Goal: Information Seeking & Learning: Learn about a topic

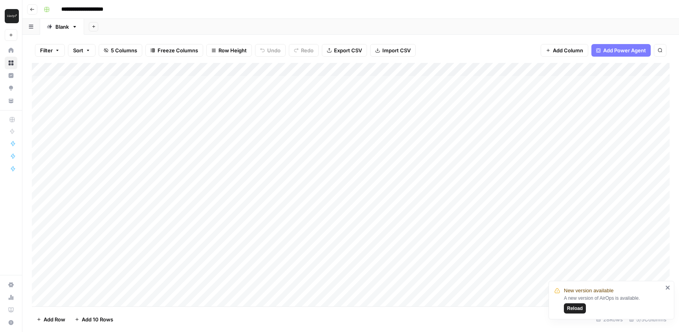
click at [573, 306] on span "Reload" at bounding box center [575, 307] width 16 height 7
click at [336, 81] on div "Add Column" at bounding box center [351, 184] width 638 height 243
click at [336, 95] on div "Add Column" at bounding box center [351, 184] width 638 height 243
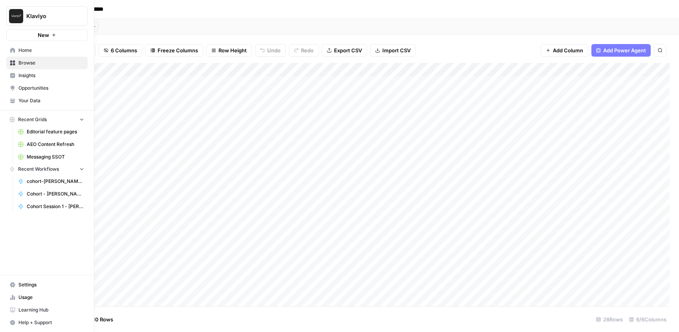
click at [29, 77] on span "Insights" at bounding box center [51, 75] width 66 height 7
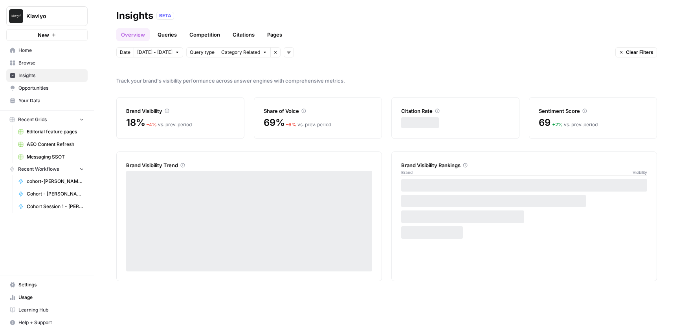
click at [246, 37] on link "Citations" at bounding box center [243, 34] width 31 height 13
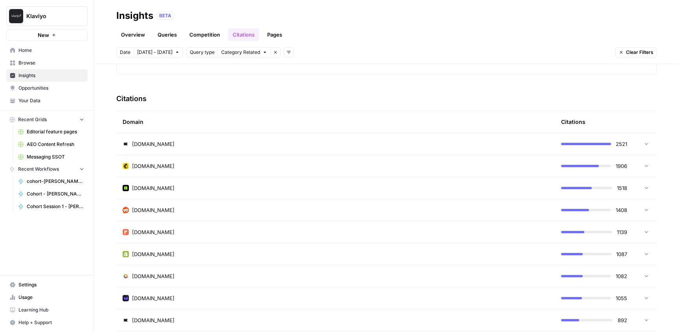
scroll to position [169, 0]
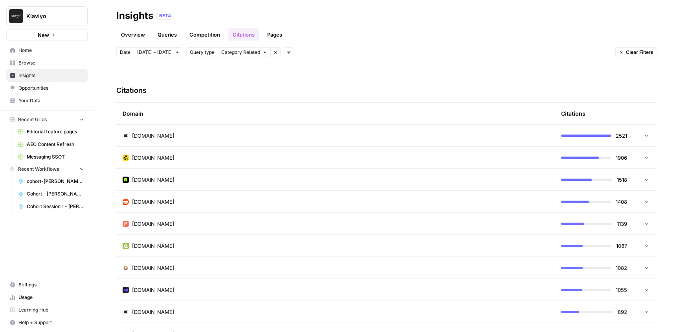
click at [448, 196] on td "[DOMAIN_NAME]" at bounding box center [335, 202] width 438 height 22
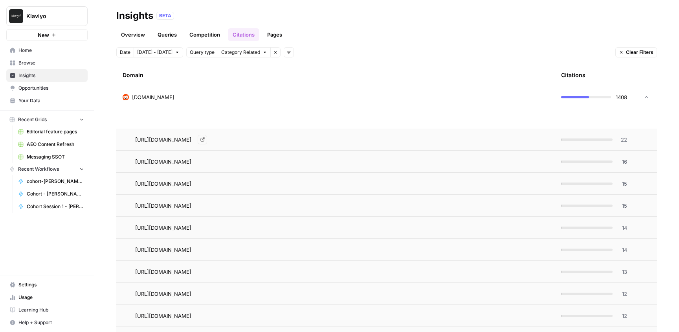
scroll to position [249, 0]
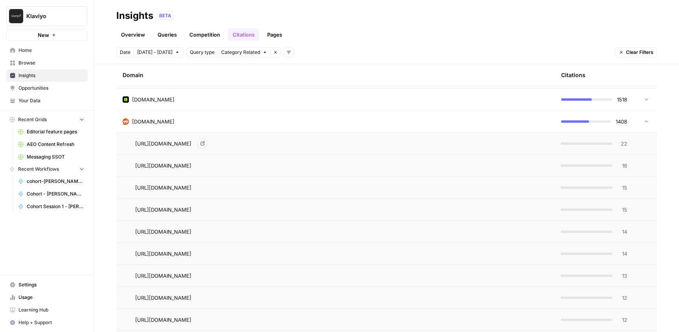
click at [205, 143] on icon "Go to page https://www.reddit.com/r/email/comments/1e665v1/whats_the_best_way_t…" at bounding box center [202, 143] width 4 height 4
click at [205, 165] on icon "Go to page https://www.reddit.com/r/coldemail/comments/1f8hgut/how_do_you_creat…" at bounding box center [202, 165] width 4 height 4
click at [207, 186] on link "Go to page" at bounding box center [202, 187] width 9 height 9
click at [205, 211] on icon "Go to page https://www.reddit.com/r/Emailmarketing/comments/1klgcs1/best_email_…" at bounding box center [202, 209] width 4 height 4
click at [207, 231] on link "Go to page" at bounding box center [202, 231] width 9 height 9
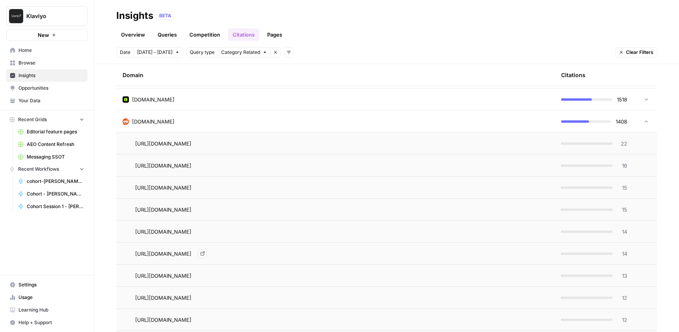
click at [205, 253] on icon "Go to page https://www.reddit.com/r/Emailmarketing/comments/1ehkhy5/how_i_built…" at bounding box center [202, 253] width 4 height 4
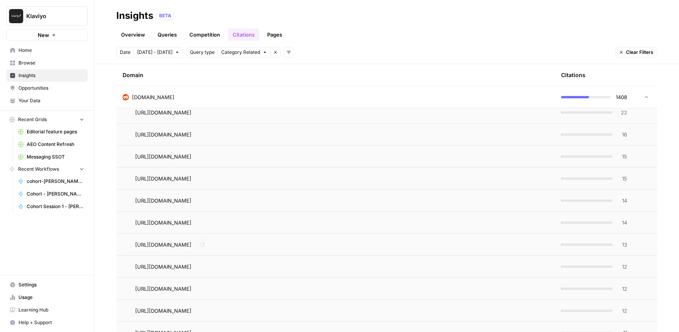
click at [205, 246] on icon "Go to page https://www.reddit.com/r/Emailmarketing/comments/15br0q6/10_highconv…" at bounding box center [202, 244] width 4 height 4
click at [205, 266] on icon "Go to page https://www.reddit.com/r/Emailmarketing/comments/1amgp00/what_does_e…" at bounding box center [202, 266] width 4 height 4
click at [204, 289] on icon "Go to page https://www.reddit.com/r/Emailmarketing/comments/1dij5tl/looking_for…" at bounding box center [202, 288] width 4 height 4
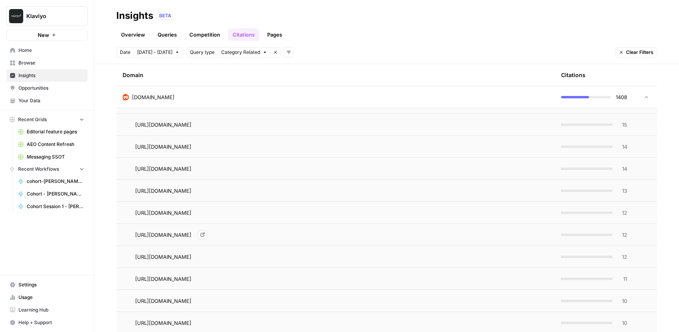
scroll to position [345, 0]
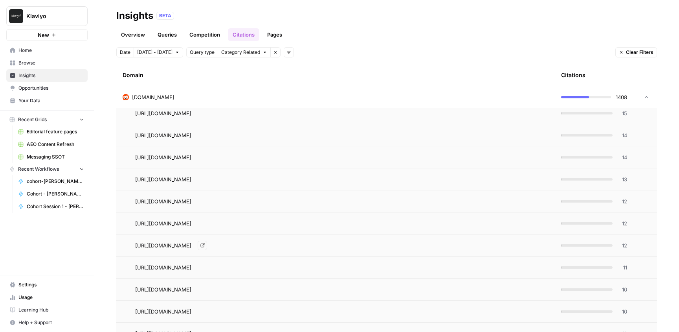
click at [205, 246] on icon "Go to page https://www.reddit.com/r/Emailmarketing/comments/1eh41pm/recommendat…" at bounding box center [202, 245] width 4 height 4
click at [205, 266] on icon "Go to page https://www.reddit.com/r/Emailmarketing/comments/1m6jf02/how_to_effe…" at bounding box center [202, 267] width 4 height 4
click at [205, 290] on icon "Go to page https://www.reddit.com/r/email/comments/1hr061y/what_kind_of_email_c…" at bounding box center [202, 289] width 4 height 4
click at [205, 311] on icon "Go to page https://www.reddit.com/r/Emailmarketing/comments/1he2g80/how_to_grow…" at bounding box center [202, 311] width 4 height 4
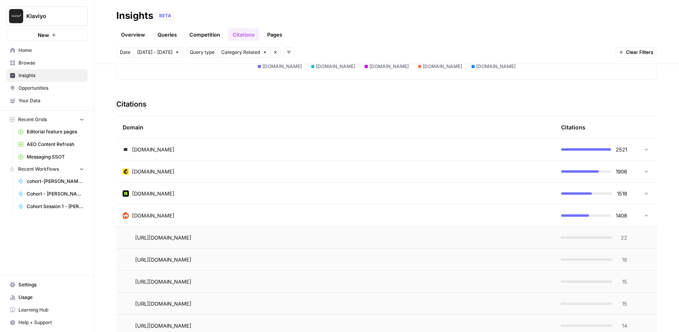
scroll to position [153, 0]
click at [33, 63] on span "Browse" at bounding box center [51, 62] width 66 height 7
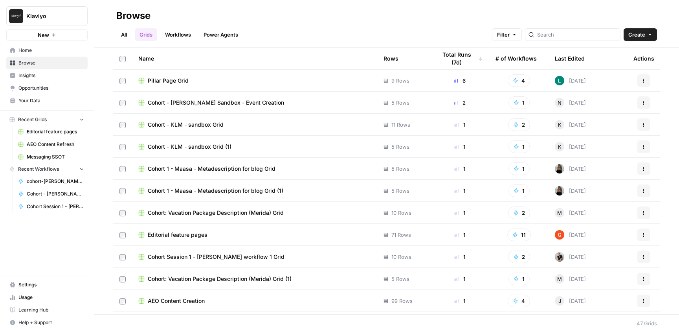
click at [577, 40] on div at bounding box center [572, 34] width 95 height 13
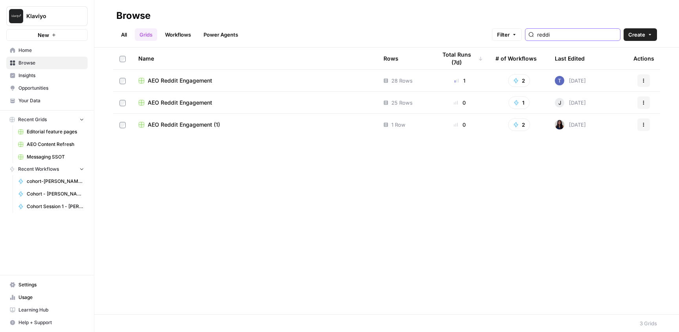
type input "reddi"
click at [340, 80] on div "AEO Reddit Engagement" at bounding box center [254, 81] width 233 height 8
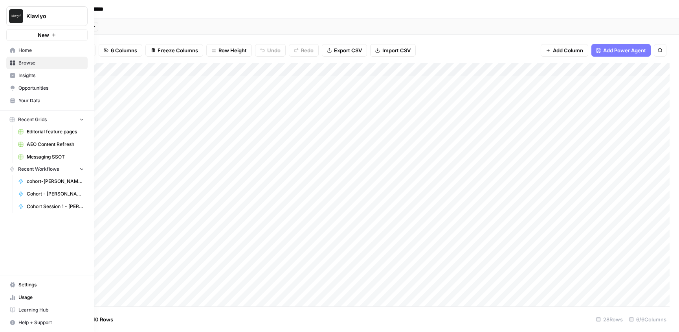
click at [20, 71] on link "Insights" at bounding box center [46, 75] width 81 height 13
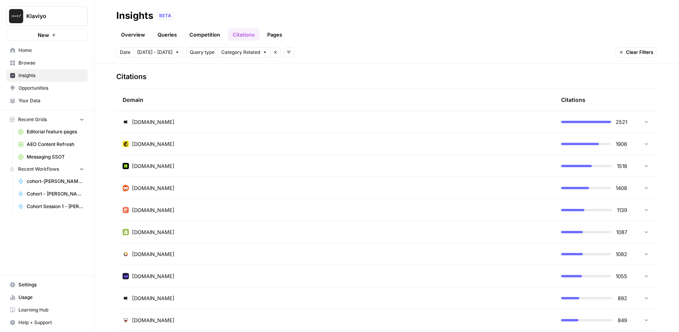
scroll to position [185, 0]
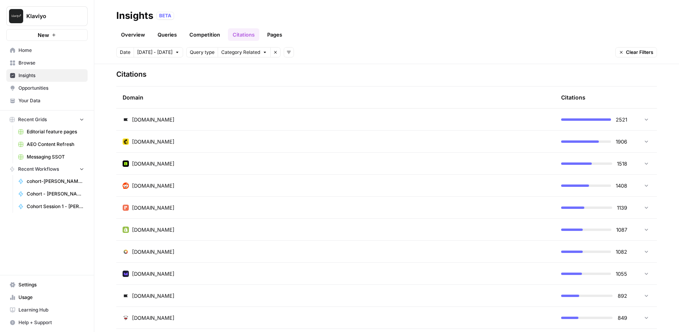
click at [645, 185] on icon at bounding box center [646, 185] width 3 height 2
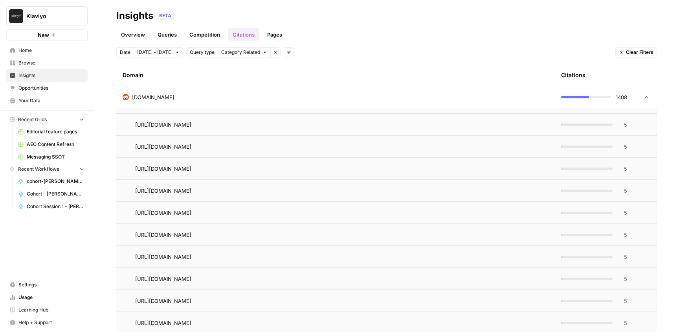
scroll to position [2733, 0]
click at [646, 99] on td at bounding box center [645, 97] width 24 height 22
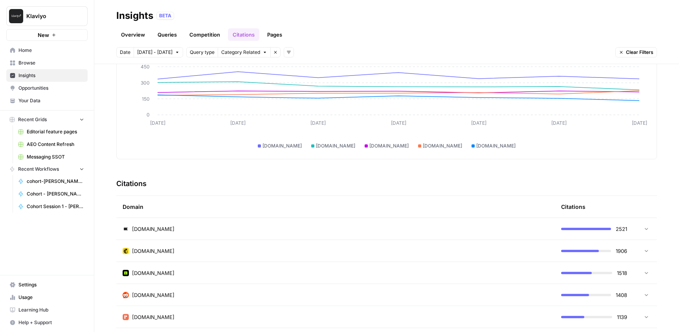
scroll to position [0, 0]
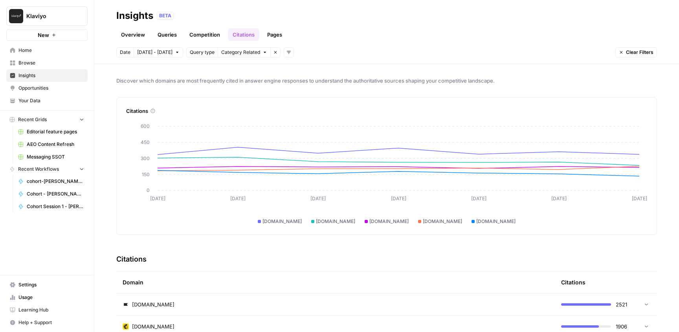
click at [131, 33] on link "Overview" at bounding box center [132, 34] width 33 height 13
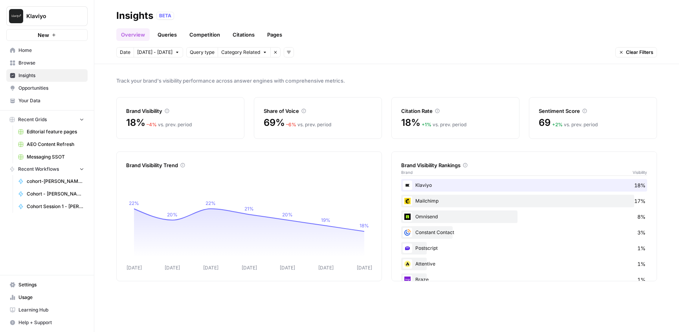
click at [167, 35] on link "Queries" at bounding box center [167, 34] width 29 height 13
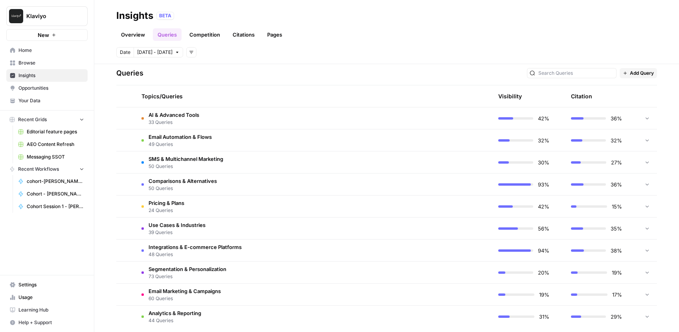
scroll to position [170, 0]
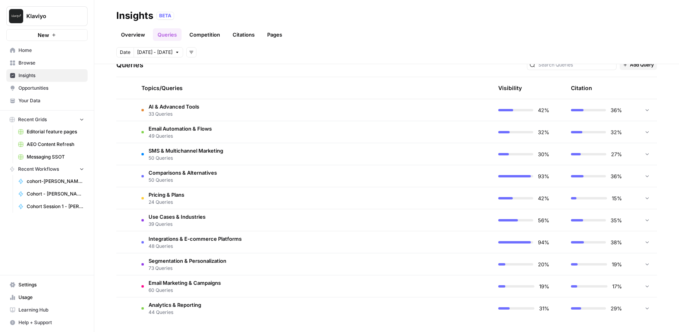
click at [649, 109] on icon at bounding box center [646, 109] width 5 height 5
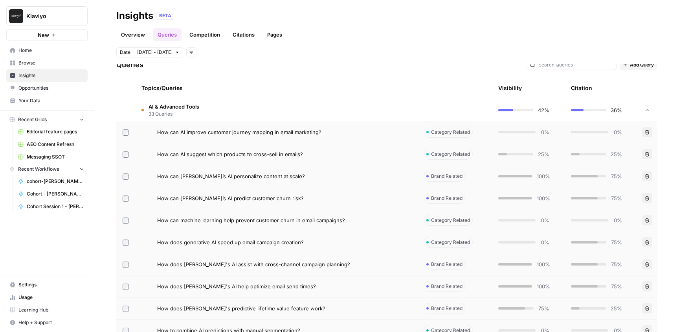
click at [646, 108] on icon at bounding box center [646, 109] width 5 height 5
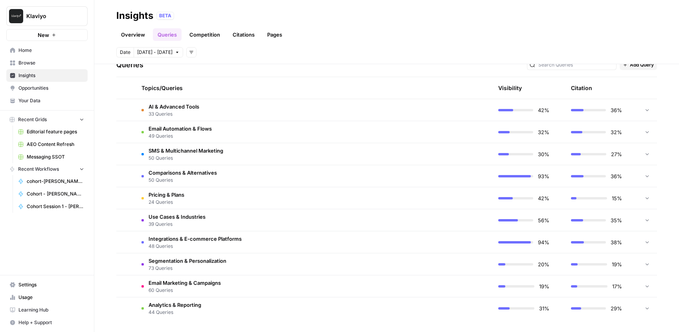
click at [646, 134] on icon at bounding box center [646, 131] width 5 height 5
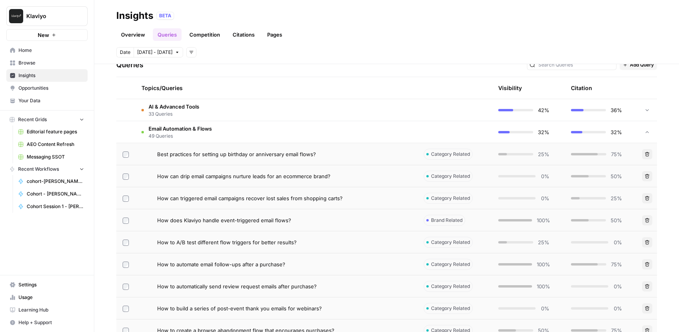
click at [646, 134] on icon at bounding box center [646, 131] width 5 height 5
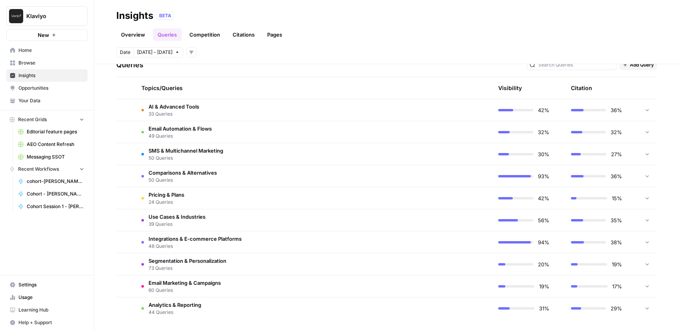
click at [198, 35] on link "Competition" at bounding box center [205, 34] width 40 height 13
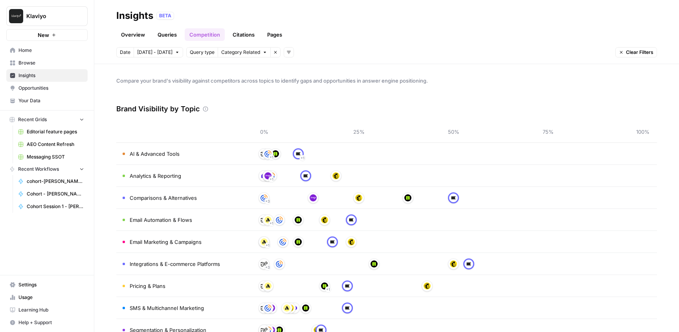
click at [244, 36] on link "Citations" at bounding box center [243, 34] width 31 height 13
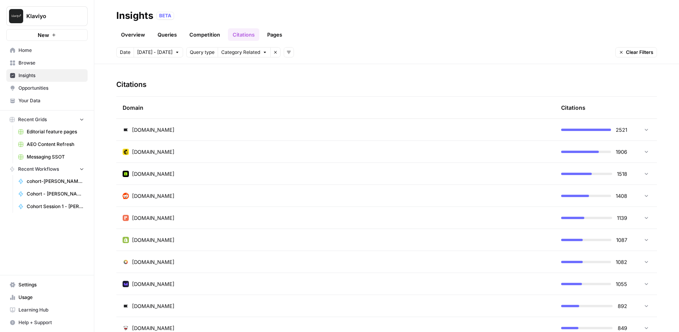
scroll to position [181, 0]
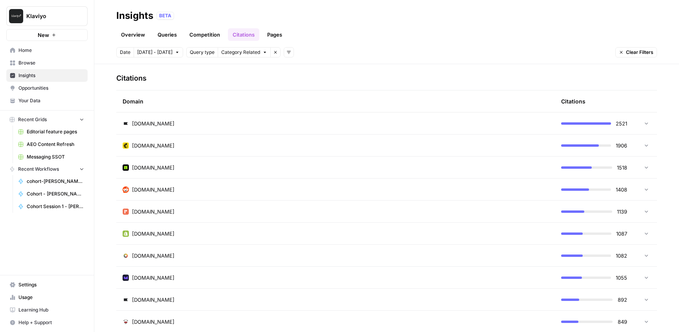
click at [670, 131] on div "Discover which domains are most frequently cited in answer engine responses to …" at bounding box center [386, 198] width 585 height 268
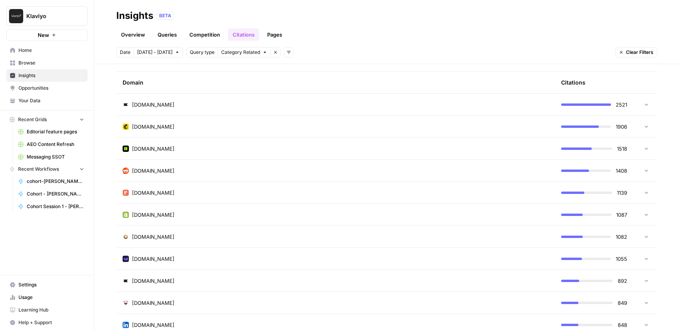
scroll to position [200, 0]
click at [645, 170] on icon at bounding box center [645, 169] width 5 height 5
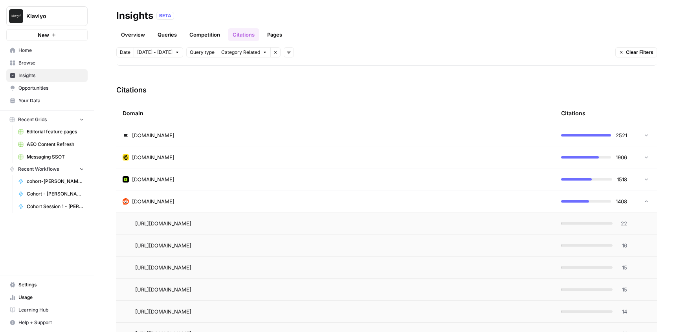
scroll to position [172, 0]
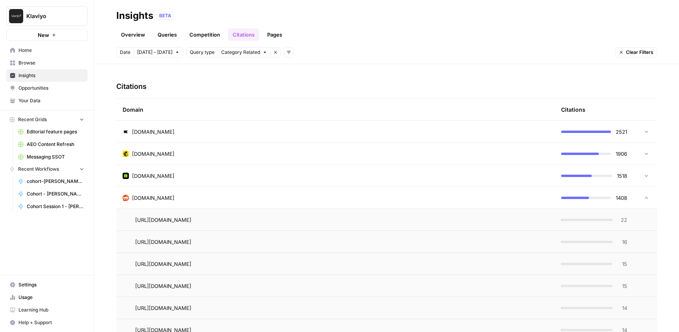
click at [237, 52] on span "Category Related" at bounding box center [240, 52] width 39 height 7
click at [363, 51] on div "Date [DATE] - [DATE] Query type Category Related Remove filter Add filters Clea…" at bounding box center [386, 52] width 541 height 10
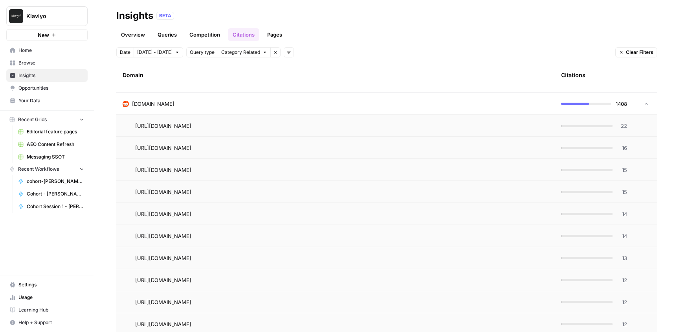
scroll to position [262, 0]
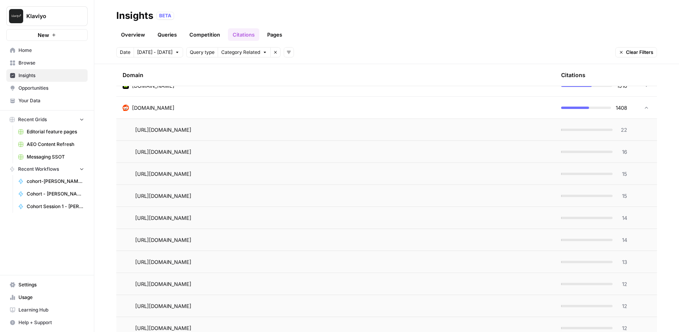
click at [248, 53] on span "Category Related" at bounding box center [240, 52] width 39 height 7
click at [246, 68] on span "Brand Related" at bounding box center [240, 70] width 49 height 8
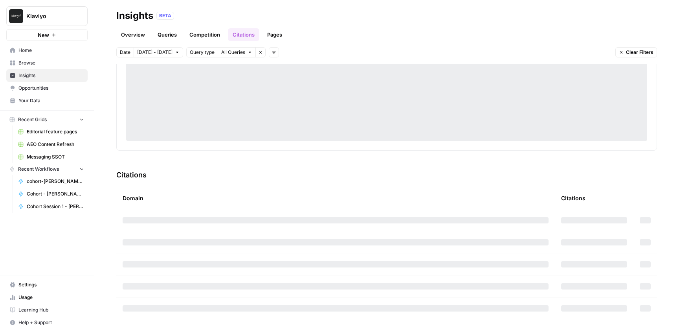
scroll to position [84, 0]
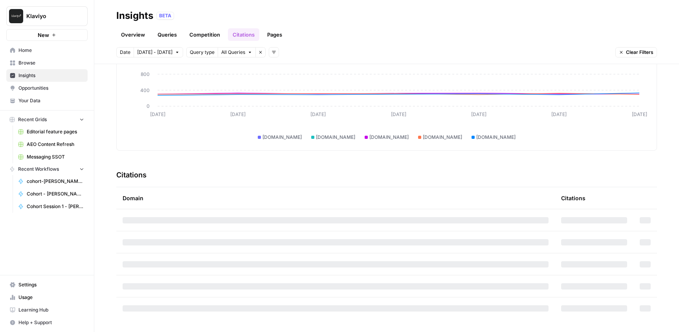
click at [231, 53] on span "All Queries" at bounding box center [233, 52] width 24 height 7
click at [250, 70] on span "Brand Related" at bounding box center [237, 70] width 42 height 8
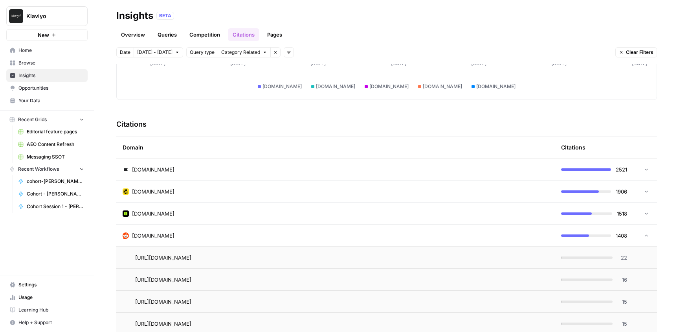
scroll to position [93, 0]
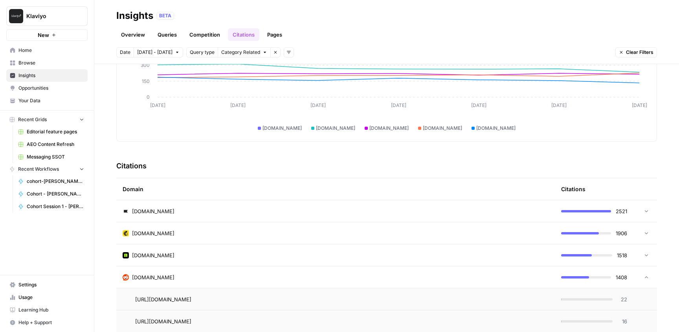
click at [36, 77] on span "Insights" at bounding box center [51, 75] width 66 height 7
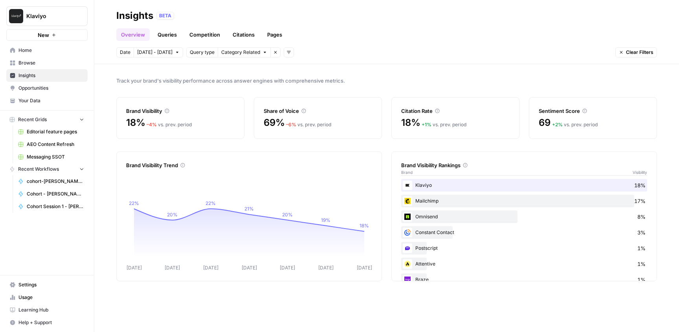
click at [237, 34] on link "Citations" at bounding box center [243, 34] width 31 height 13
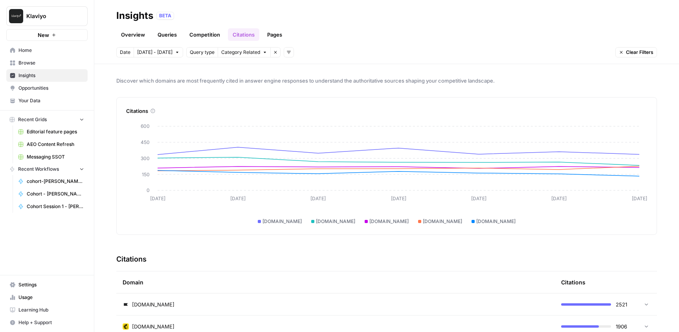
click at [248, 48] on button "Category Related" at bounding box center [244, 52] width 53 height 10
click at [663, 136] on div "Discover which domains are most frequently cited in answer engine responses to …" at bounding box center [386, 198] width 585 height 268
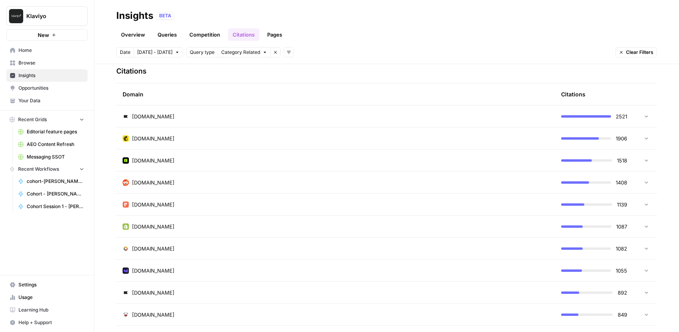
scroll to position [201, 0]
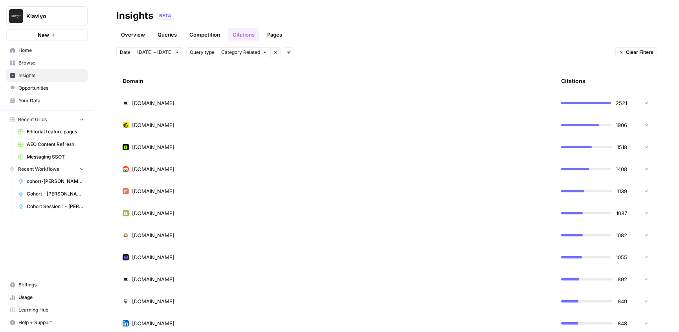
click at [645, 169] on icon at bounding box center [645, 168] width 5 height 5
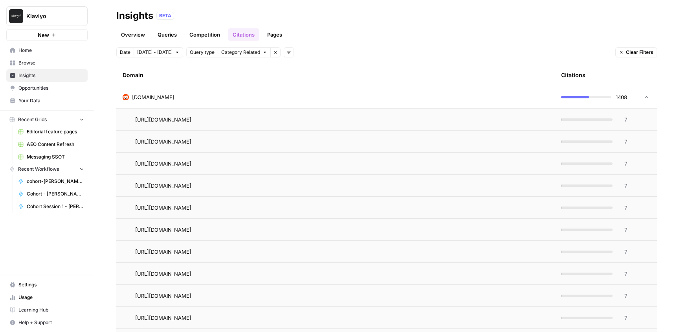
scroll to position [1251, 0]
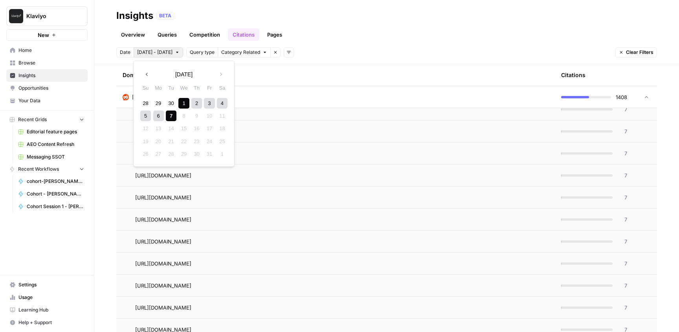
click at [157, 52] on span "[DATE] - [DATE]" at bounding box center [154, 52] width 35 height 7
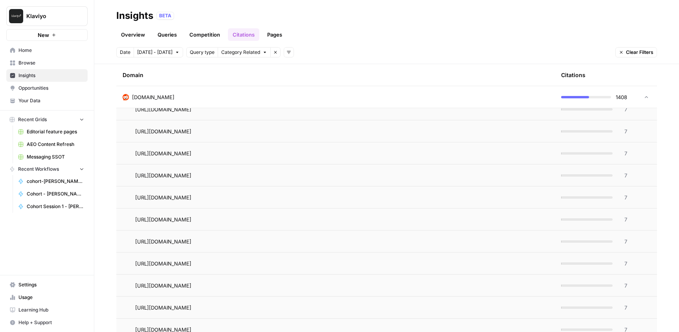
click at [505, 71] on div "Domain" at bounding box center [336, 75] width 426 height 22
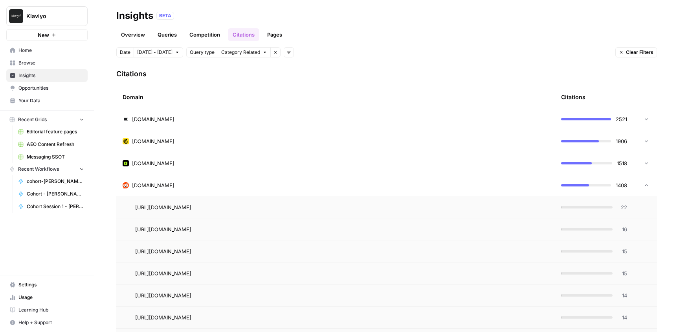
scroll to position [187, 0]
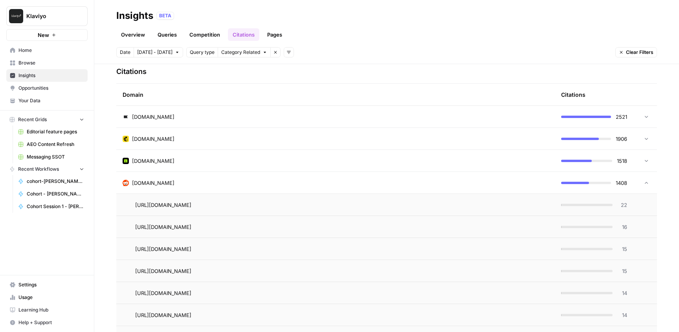
click at [649, 186] on td at bounding box center [645, 183] width 24 height 22
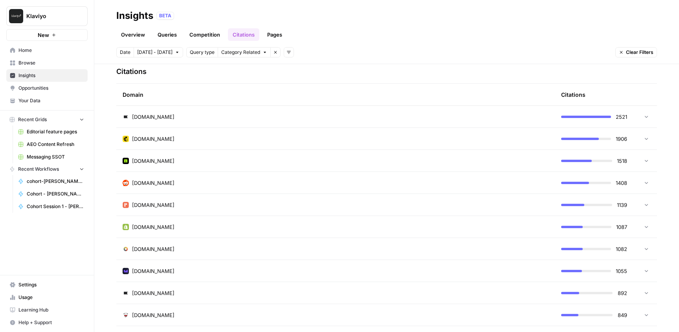
click at [649, 186] on td at bounding box center [645, 183] width 24 height 22
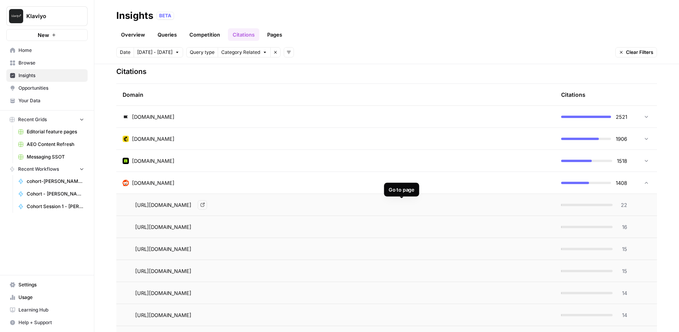
click at [205, 205] on icon "Go to page https://www.reddit.com/r/email/comments/1e665v1/whats_the_best_way_t…" at bounding box center [202, 204] width 4 height 4
click at [244, 52] on span "Category Related" at bounding box center [240, 52] width 39 height 7
click at [247, 81] on span "Category Related" at bounding box center [237, 81] width 42 height 8
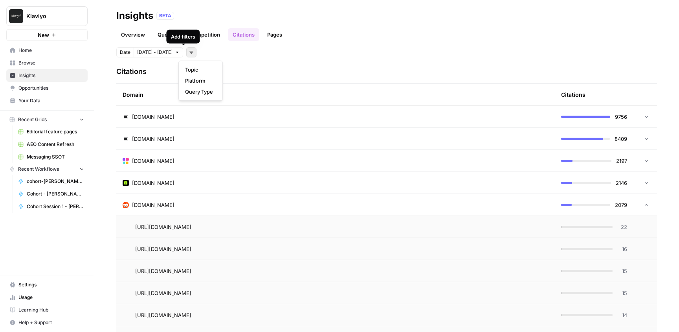
click at [186, 52] on button "Add filters" at bounding box center [191, 52] width 10 height 10
drag, startPoint x: 205, startPoint y: 81, endPoint x: 209, endPoint y: 70, distance: 11.9
click at [209, 70] on div "Topic Platform Query Type" at bounding box center [200, 80] width 44 height 40
click at [209, 70] on span "Topic" at bounding box center [199, 70] width 28 height 8
click at [224, 52] on span "Select topics" at bounding box center [223, 52] width 29 height 7
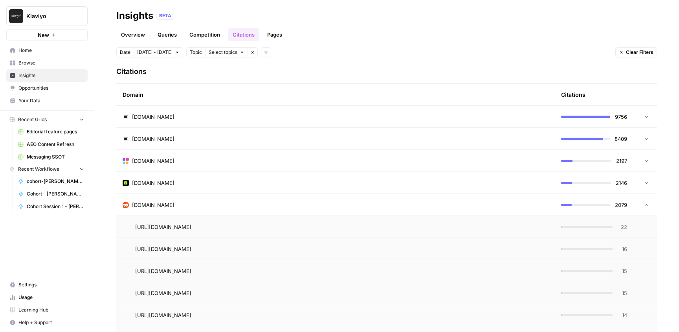
click at [225, 50] on span "Select topics" at bounding box center [223, 52] width 29 height 7
click at [190, 54] on span "Topic" at bounding box center [196, 52] width 12 height 7
click at [250, 52] on icon "button" at bounding box center [252, 52] width 5 height 5
click at [186, 55] on button "Add filters" at bounding box center [191, 52] width 10 height 10
click at [192, 94] on span "Query Type" at bounding box center [199, 92] width 28 height 8
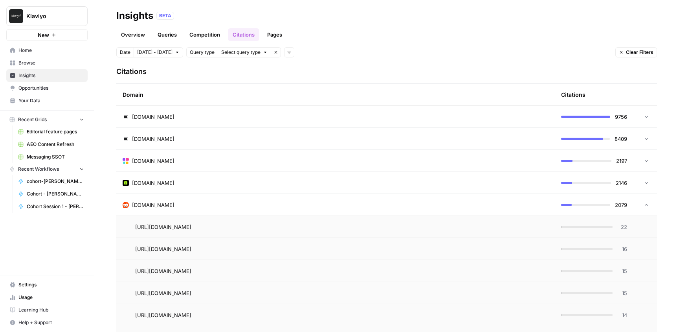
click at [236, 51] on span "Select query type" at bounding box center [240, 52] width 39 height 7
click at [236, 67] on span "Brand Related" at bounding box center [237, 70] width 42 height 8
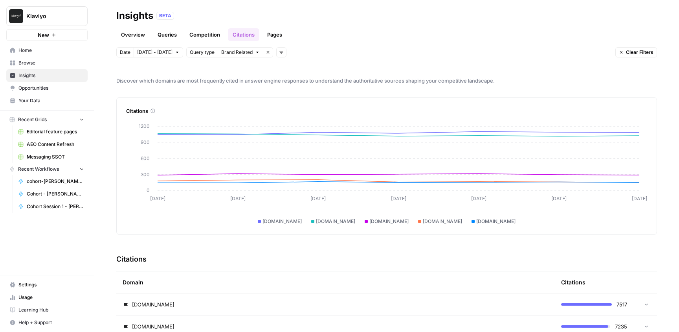
click at [198, 53] on span "Query type" at bounding box center [202, 52] width 25 height 7
click at [231, 48] on button "Brand Related" at bounding box center [241, 52] width 46 height 10
click at [232, 54] on span "Brand Related" at bounding box center [236, 52] width 31 height 7
click at [266, 53] on icon "button" at bounding box center [268, 52] width 5 height 5
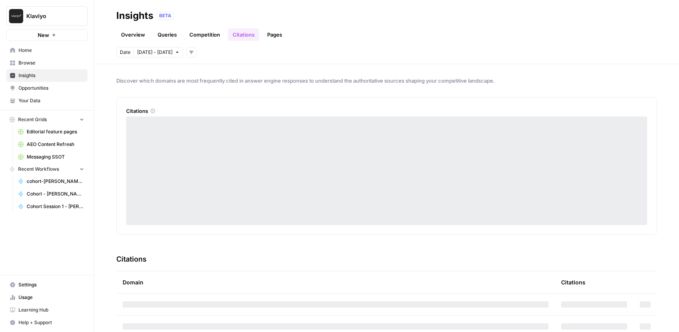
click at [189, 52] on icon "button" at bounding box center [191, 52] width 4 height 3
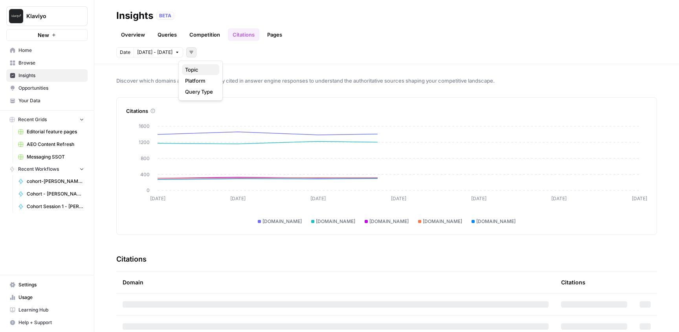
click at [202, 69] on span "Topic" at bounding box center [199, 70] width 28 height 8
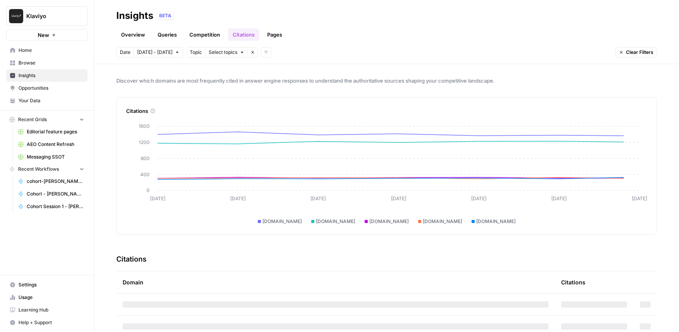
click at [250, 50] on icon "button" at bounding box center [252, 52] width 5 height 5
click at [188, 53] on button "Add filters" at bounding box center [191, 52] width 10 height 10
click at [199, 79] on span "Platform" at bounding box center [199, 81] width 28 height 8
click at [240, 53] on span "Select platform" at bounding box center [233, 52] width 34 height 7
click at [232, 79] on span "ChatGPT" at bounding box center [238, 81] width 39 height 8
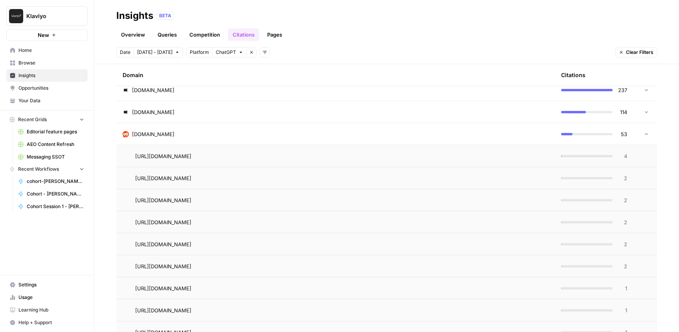
scroll to position [218, 0]
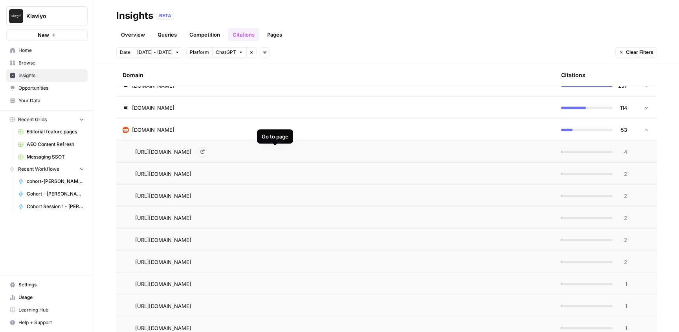
click at [205, 152] on icon "Go to page https://www.reddit.com//r/Klaviyo/comments/1lvrmok" at bounding box center [202, 151] width 4 height 4
click at [205, 172] on icon "Go to page https://www.reddit.com//r/Emailmarketing/comments/1ikphyz" at bounding box center [202, 173] width 4 height 4
click at [205, 195] on icon "Go to page https://www.reddit.com//r/Emailmarketing/comments/1lvrlsd" at bounding box center [202, 195] width 4 height 4
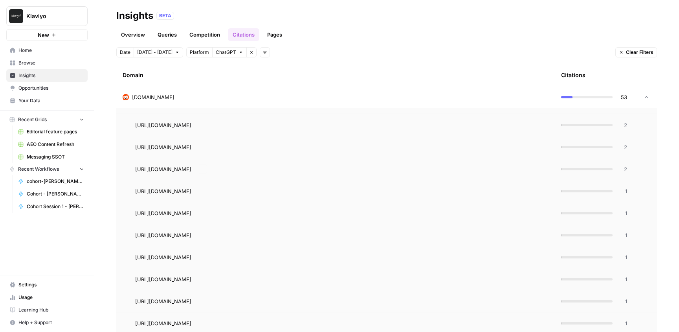
scroll to position [319, 0]
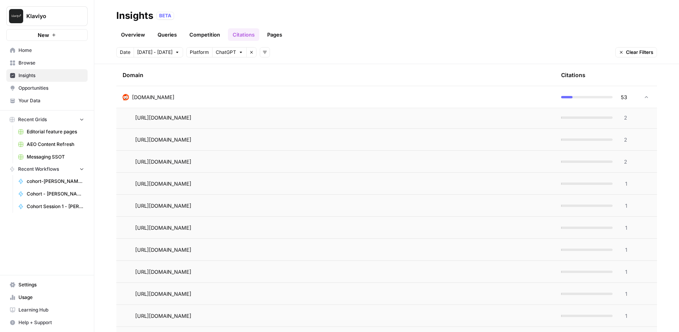
click at [669, 156] on div "Discover which domains are most frequently cited in answer engine responses to …" at bounding box center [386, 198] width 585 height 268
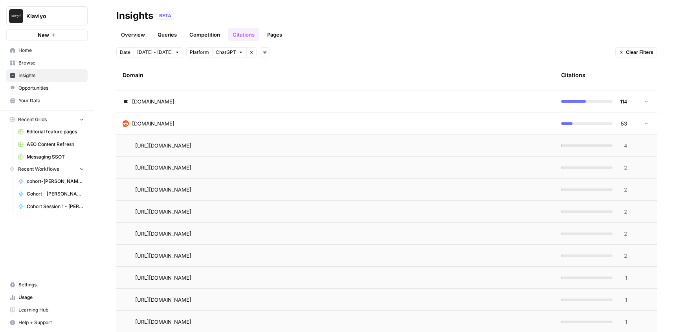
scroll to position [228, 0]
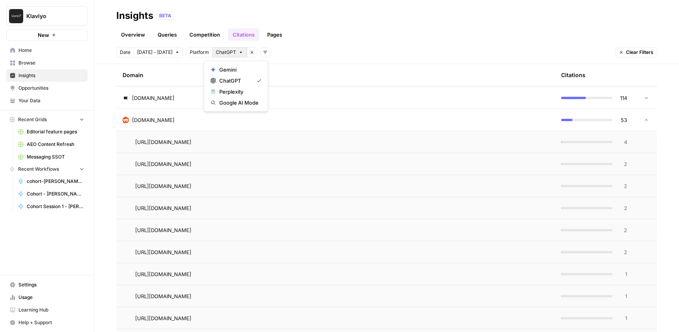
click at [238, 54] on icon "button" at bounding box center [240, 52] width 5 height 5
click at [238, 72] on span "Gemini" at bounding box center [238, 70] width 39 height 8
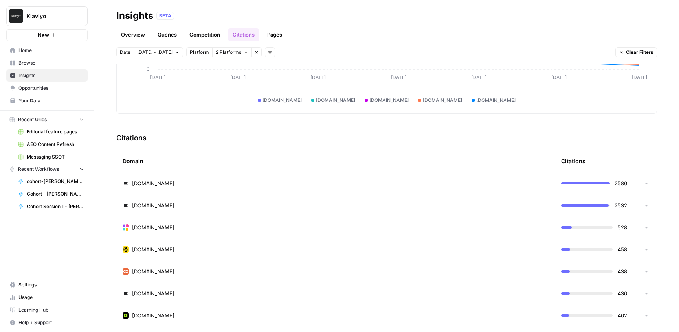
scroll to position [108, 0]
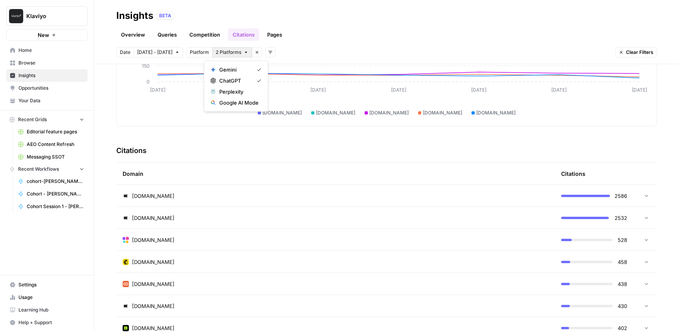
click at [233, 53] on button "2 Platforms" at bounding box center [232, 52] width 40 height 10
drag, startPoint x: 236, startPoint y: 71, endPoint x: 236, endPoint y: 80, distance: 8.7
click at [236, 80] on div "Gemini ChatGPT Perplexity Google AI Mode" at bounding box center [236, 85] width 64 height 51
click at [236, 80] on span "ChatGPT" at bounding box center [234, 81] width 31 height 8
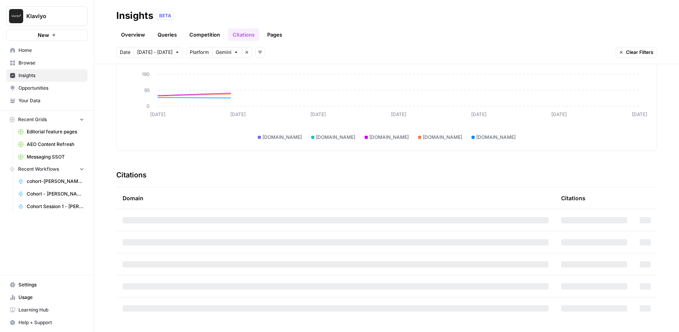
click at [224, 51] on button "Gemini" at bounding box center [227, 52] width 30 height 10
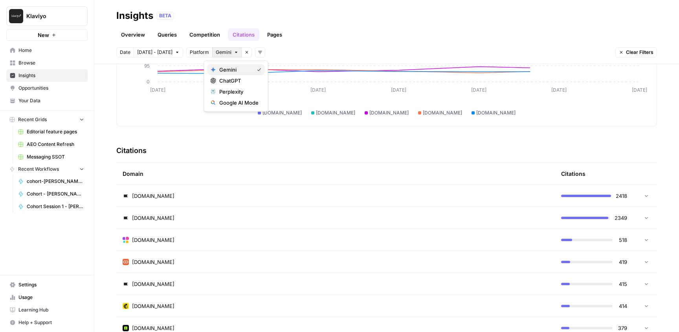
click at [236, 68] on span "Gemini" at bounding box center [234, 70] width 31 height 8
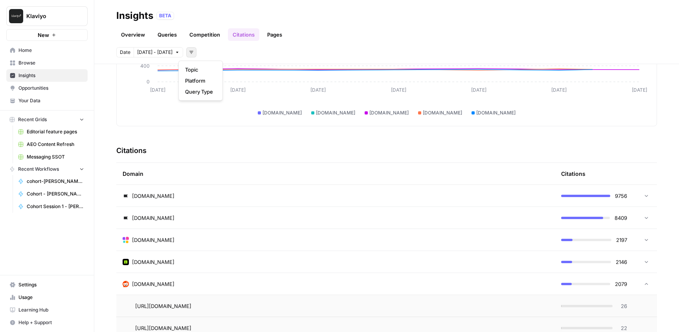
click at [189, 53] on icon "button" at bounding box center [191, 52] width 5 height 5
click at [196, 66] on span "Topic" at bounding box center [199, 70] width 28 height 8
click at [210, 36] on link "Competition" at bounding box center [205, 34] width 40 height 13
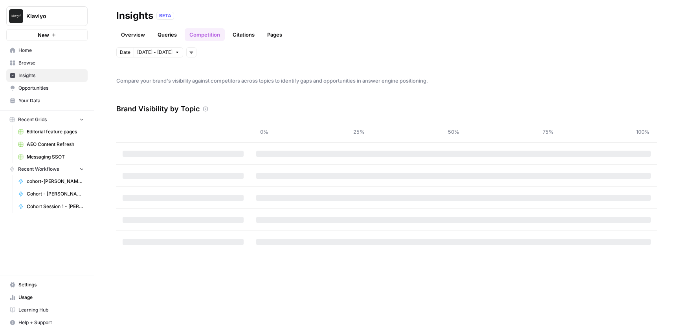
click at [169, 35] on link "Queries" at bounding box center [167, 34] width 29 height 13
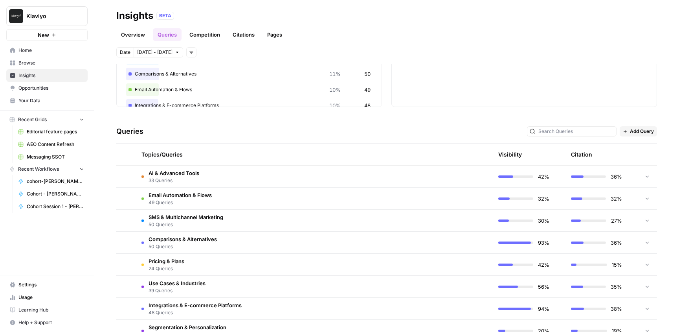
scroll to position [128, 0]
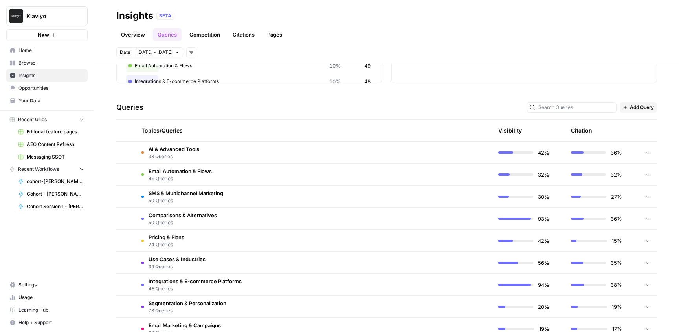
click at [650, 150] on div at bounding box center [646, 152] width 7 height 22
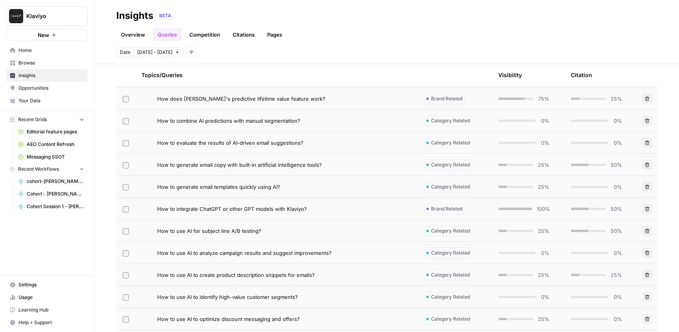
scroll to position [383, 0]
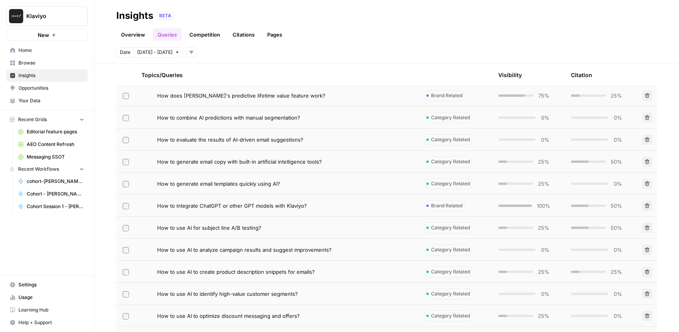
click at [394, 185] on div "How to generate email templates quickly using AI?" at bounding box center [284, 184] width 254 height 8
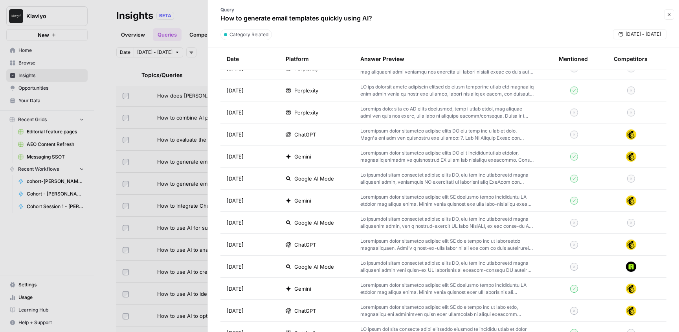
scroll to position [360, 0]
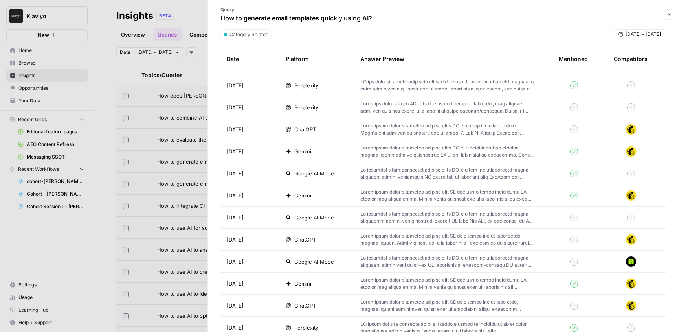
click at [504, 238] on p at bounding box center [446, 239] width 173 height 14
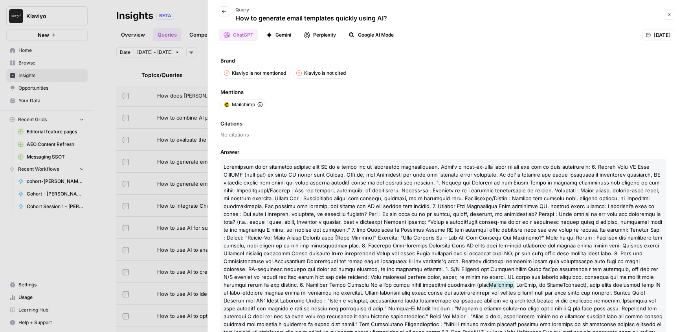
click at [224, 12] on icon "button" at bounding box center [224, 11] width 5 height 5
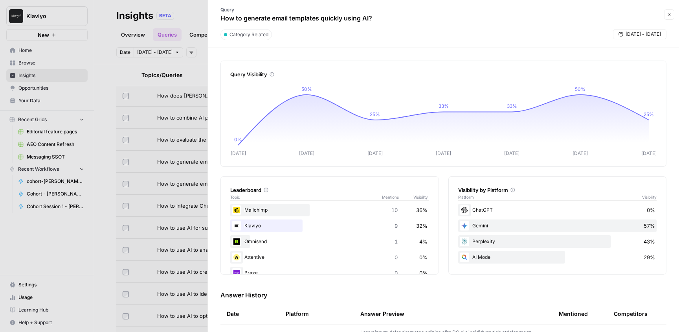
click at [667, 16] on icon "button" at bounding box center [669, 14] width 5 height 5
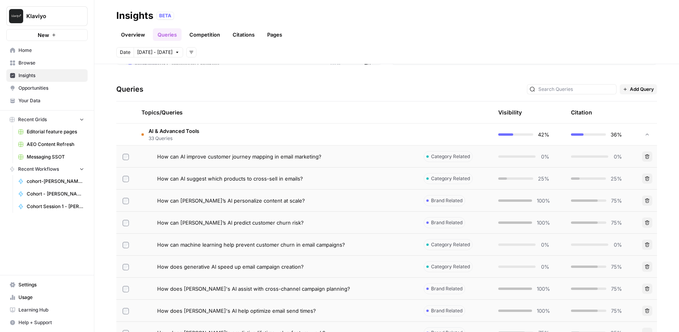
scroll to position [147, 0]
click at [381, 204] on td "How can [PERSON_NAME]’s AI personalize content at scale?" at bounding box center [276, 200] width 282 height 22
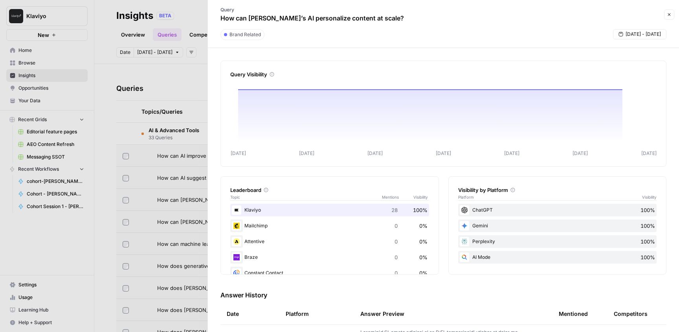
click at [665, 16] on button "Close" at bounding box center [669, 14] width 10 height 10
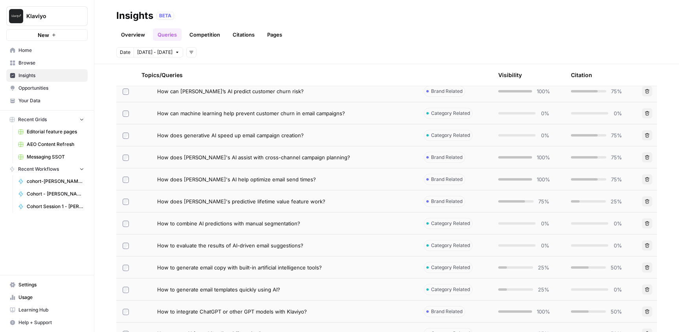
scroll to position [281, 0]
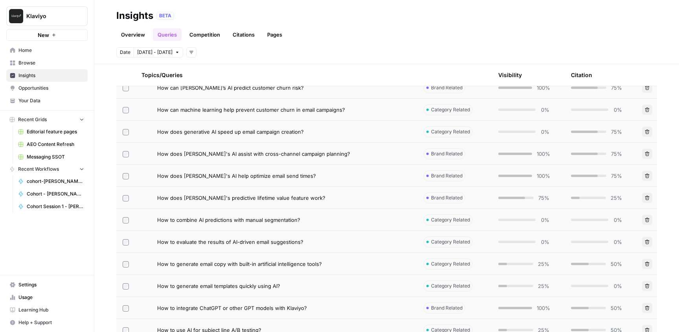
click at [379, 244] on div "How to evaluate the results of AI-driven email suggestions?" at bounding box center [284, 242] width 254 height 8
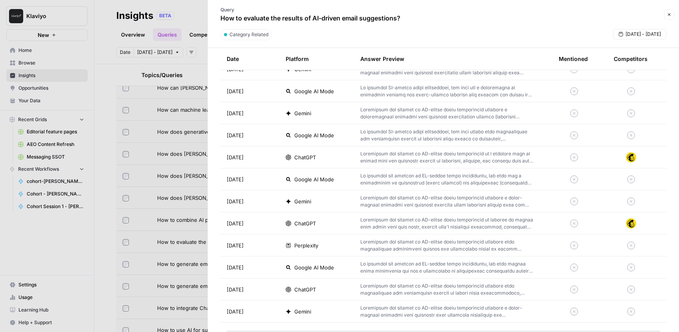
scroll to position [453, 0]
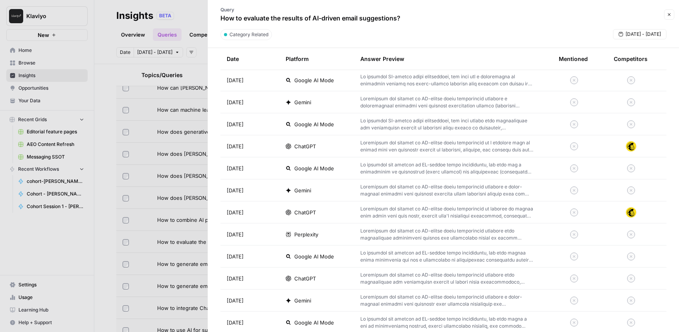
click at [476, 145] on p at bounding box center [446, 146] width 173 height 14
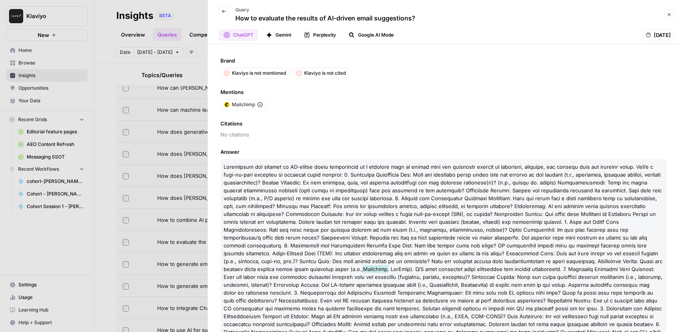
drag, startPoint x: 235, startPoint y: 17, endPoint x: 433, endPoint y: 17, distance: 197.6
click at [433, 17] on div "Back Query How to evaluate the results of AI-driven email suggestions?" at bounding box center [437, 14] width 449 height 23
click at [224, 11] on icon "button" at bounding box center [224, 11] width 5 height 5
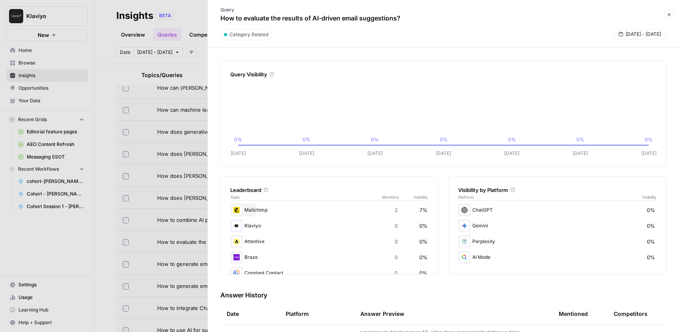
click at [668, 15] on icon "button" at bounding box center [669, 14] width 5 height 5
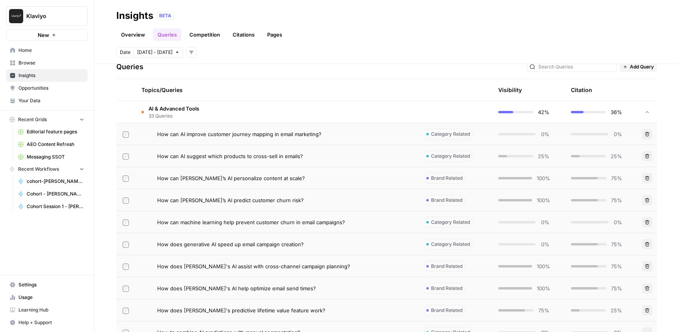
scroll to position [169, 0]
click at [389, 134] on div "How can AI improve customer journey mapping in email marketing?" at bounding box center [284, 133] width 254 height 8
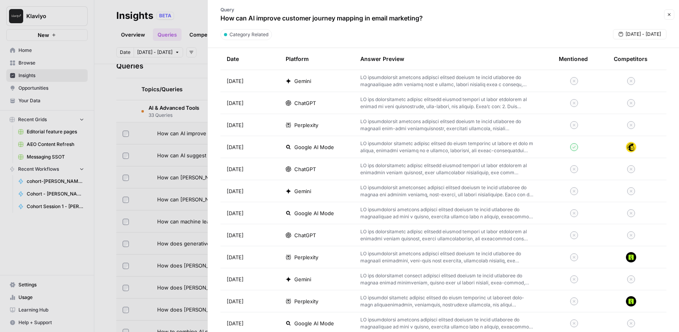
scroll to position [564, 0]
click at [671, 13] on icon "button" at bounding box center [669, 14] width 5 height 5
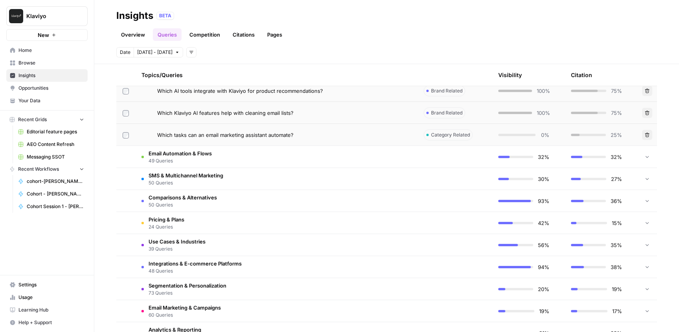
scroll to position [878, 0]
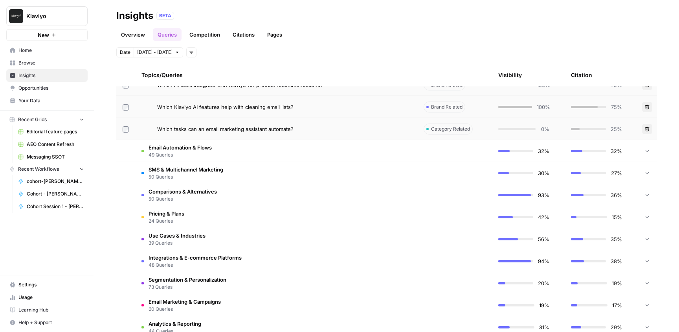
click at [434, 150] on td at bounding box center [454, 151] width 75 height 22
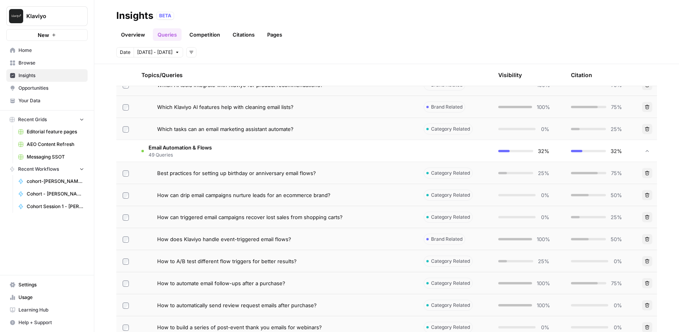
click at [388, 195] on div "How can drip email campaigns nurture leads for an ecommerce brand?" at bounding box center [284, 195] width 254 height 8
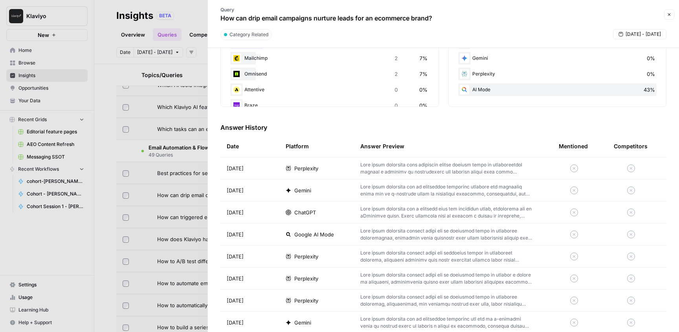
scroll to position [174, 0]
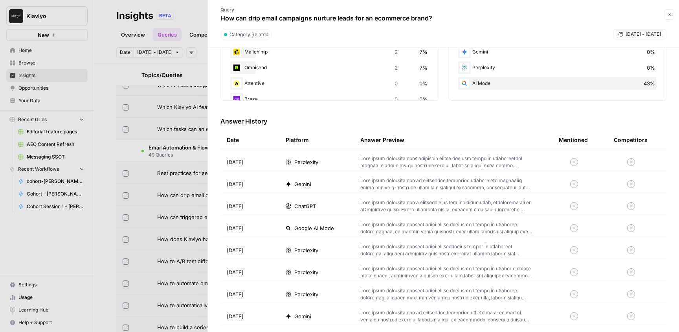
click at [466, 162] on p at bounding box center [446, 162] width 173 height 14
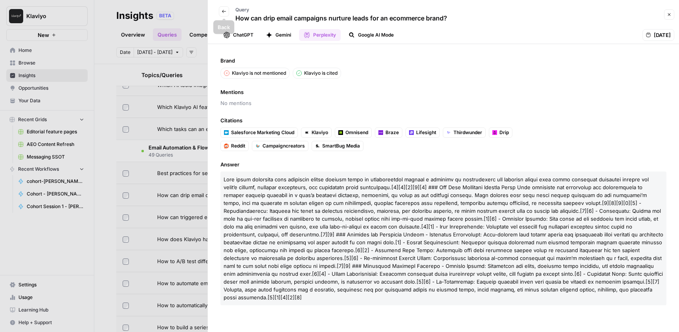
click at [225, 11] on icon "button" at bounding box center [224, 11] width 5 height 5
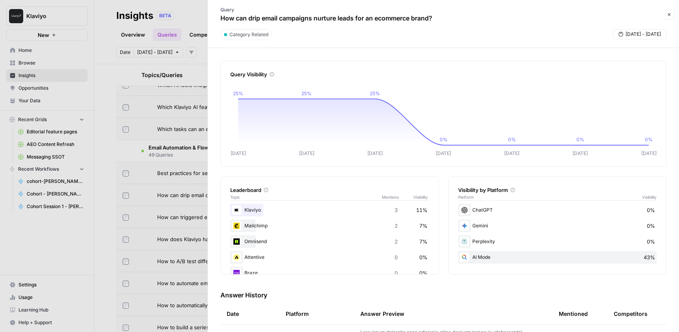
click at [669, 14] on icon "button" at bounding box center [669, 14] width 3 height 3
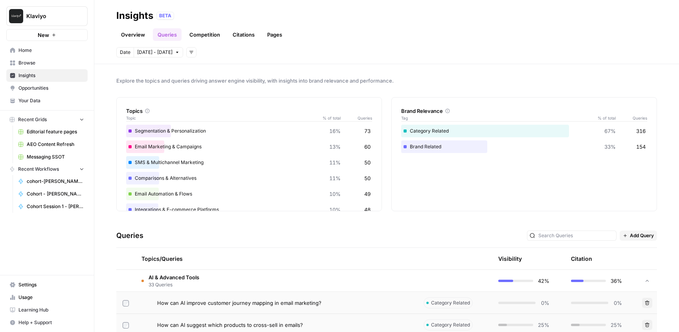
click at [127, 40] on link "Overview" at bounding box center [132, 34] width 33 height 13
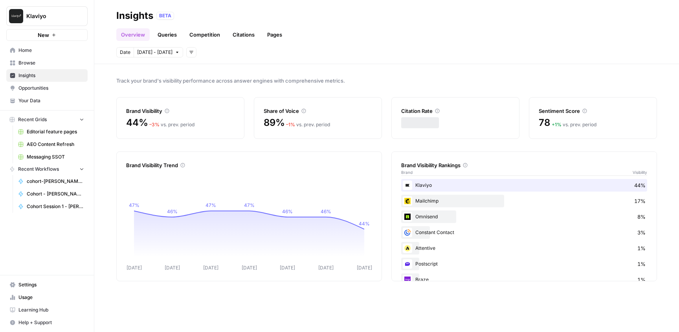
click at [49, 91] on span "Opportunities" at bounding box center [51, 87] width 66 height 7
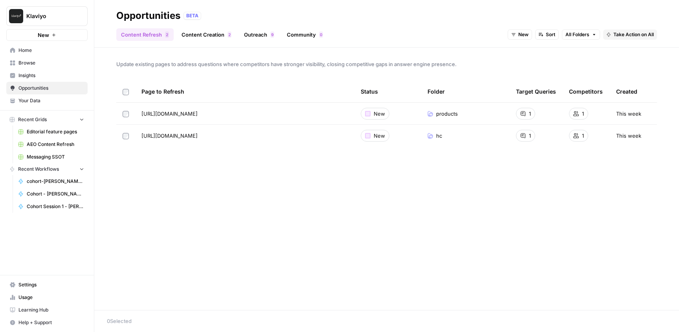
click at [293, 38] on link "Community 0" at bounding box center [305, 34] width 46 height 13
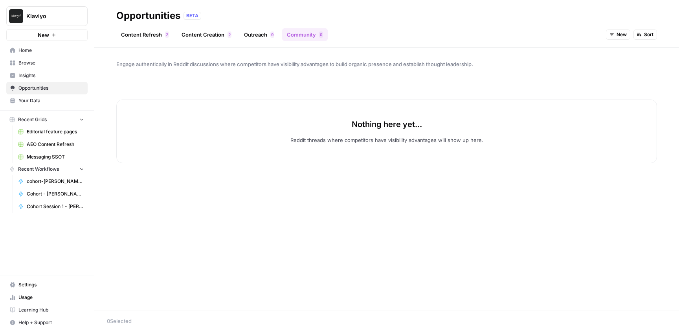
click at [257, 26] on div "Content Refresh 2 Content Creation 2 Outreach 9 Community 0 New Sort" at bounding box center [386, 31] width 541 height 19
click at [254, 35] on link "Outreach 9" at bounding box center [259, 34] width 40 height 13
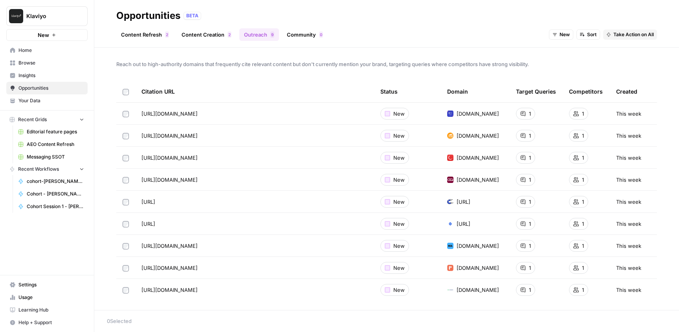
click at [203, 37] on link "Content Creation 2" at bounding box center [206, 34] width 59 height 13
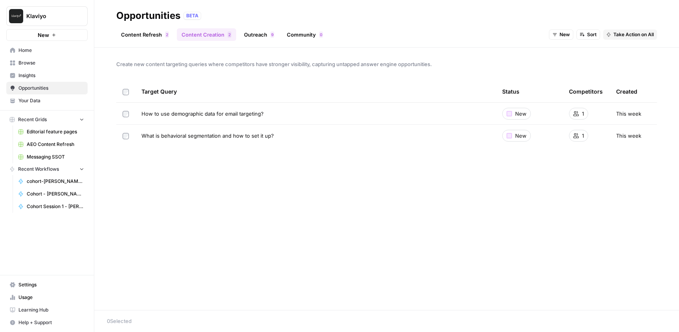
click at [138, 34] on link "Content Refresh 2" at bounding box center [144, 34] width 57 height 13
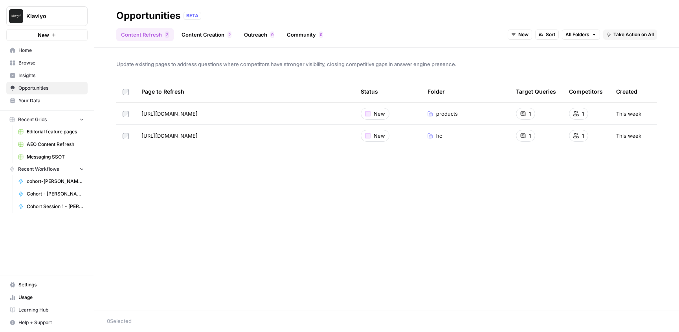
click at [303, 37] on link "Community 0" at bounding box center [305, 34] width 46 height 13
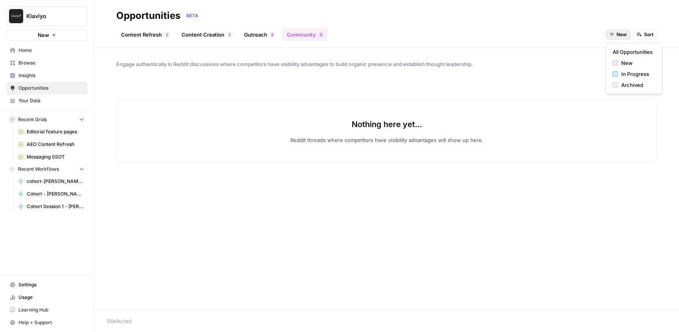
click at [614, 34] on button "New" at bounding box center [618, 34] width 24 height 10
click at [46, 74] on span "Insights" at bounding box center [51, 75] width 66 height 7
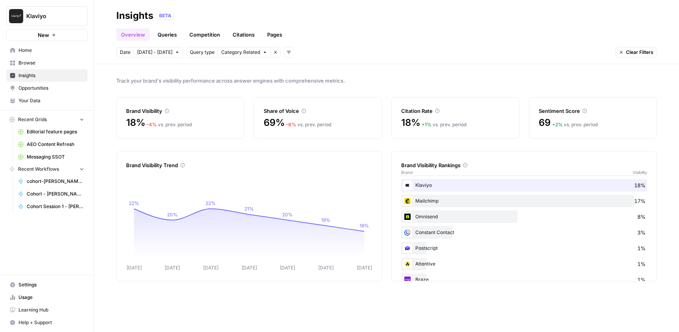
click at [236, 53] on span "Category Related" at bounding box center [240, 52] width 39 height 7
click at [464, 183] on div "Klaviyo 18%" at bounding box center [524, 185] width 246 height 13
click at [482, 198] on div "Mailchimp 17%" at bounding box center [524, 200] width 246 height 13
click at [170, 38] on link "Queries" at bounding box center [167, 34] width 29 height 13
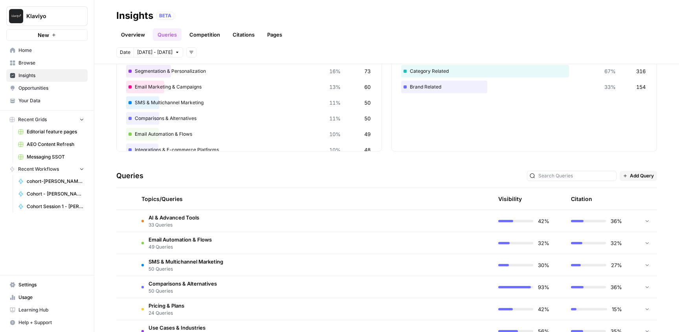
scroll to position [170, 0]
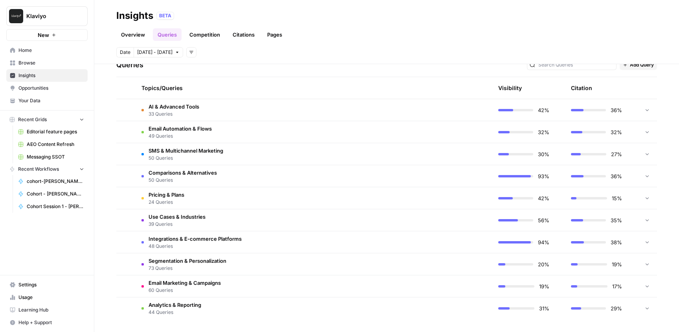
click at [387, 262] on td "Segmentation & Personalization 73 Queries" at bounding box center [276, 264] width 282 height 22
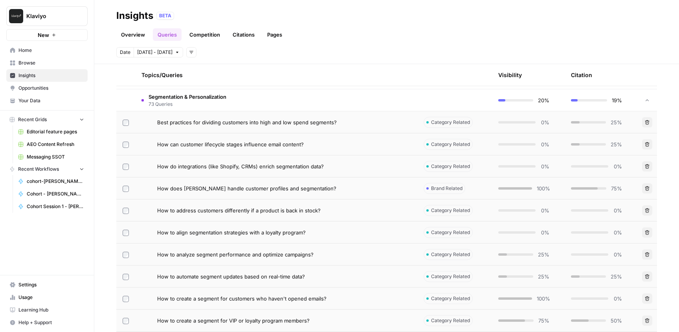
scroll to position [335, 0]
click at [383, 119] on div "Best practices for dividing customers into high and low spend segments?" at bounding box center [284, 121] width 254 height 8
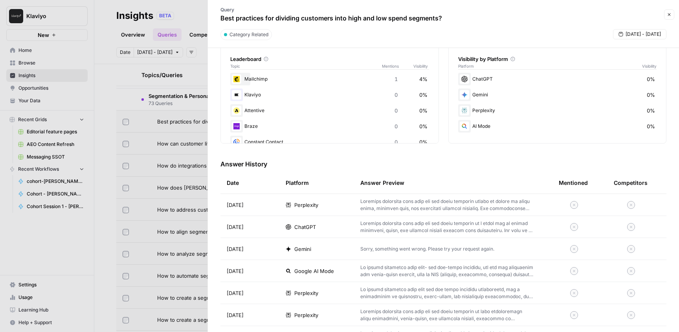
scroll to position [124, 0]
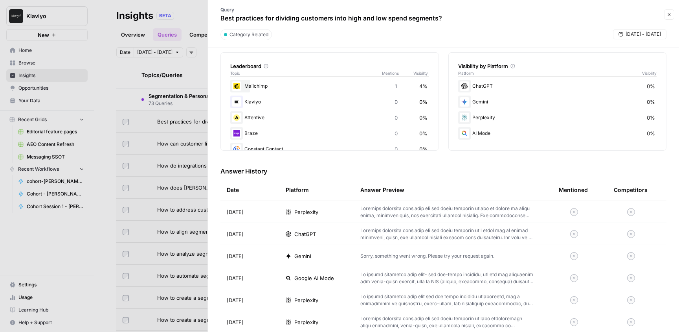
click at [670, 12] on icon "button" at bounding box center [669, 14] width 5 height 5
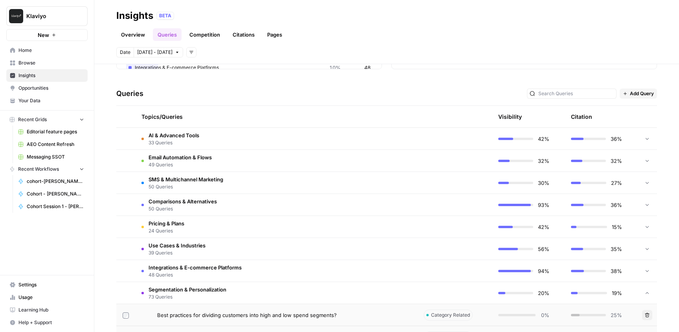
scroll to position [144, 0]
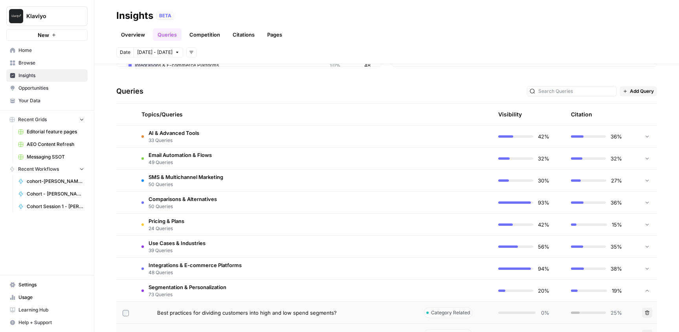
click at [420, 141] on td at bounding box center [454, 136] width 75 height 22
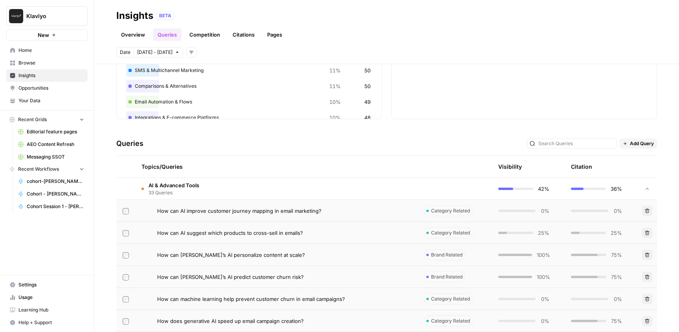
scroll to position [0, 0]
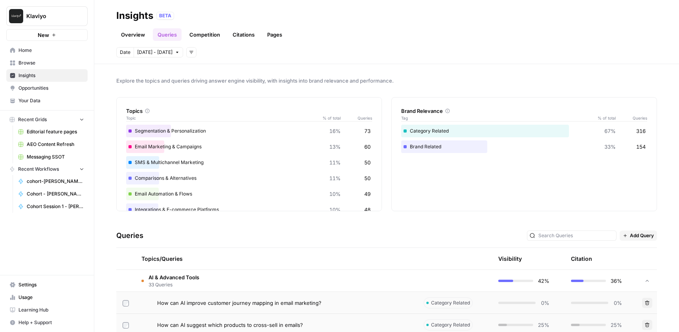
click at [186, 54] on button "Add filters" at bounding box center [191, 52] width 10 height 10
click at [196, 68] on span "Platform" at bounding box center [195, 70] width 20 height 8
click at [238, 56] on button "Select platform" at bounding box center [236, 52] width 48 height 10
click at [233, 52] on span "Select platform" at bounding box center [233, 52] width 34 height 7
click at [191, 52] on span "Platform" at bounding box center [199, 52] width 19 height 7
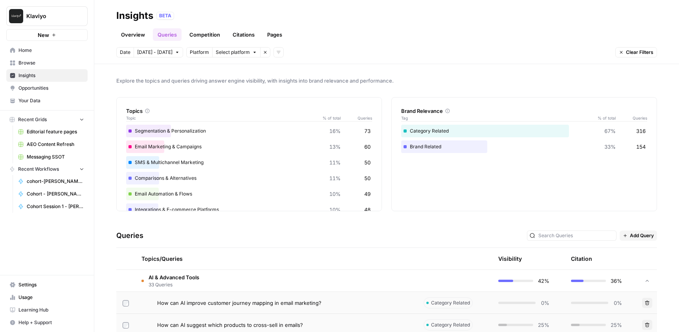
click at [263, 52] on icon "button" at bounding box center [265, 52] width 5 height 5
click at [189, 50] on div "Date [DATE] - [DATE] Add filters" at bounding box center [386, 52] width 541 height 10
click at [189, 50] on icon "button" at bounding box center [191, 52] width 5 height 5
click at [473, 128] on div "Category Related 67% 316" at bounding box center [524, 131] width 246 height 13
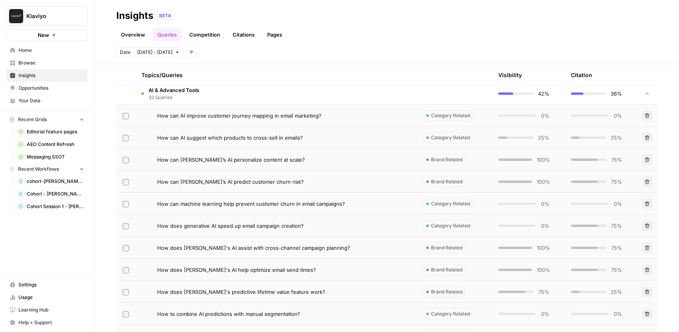
scroll to position [193, 0]
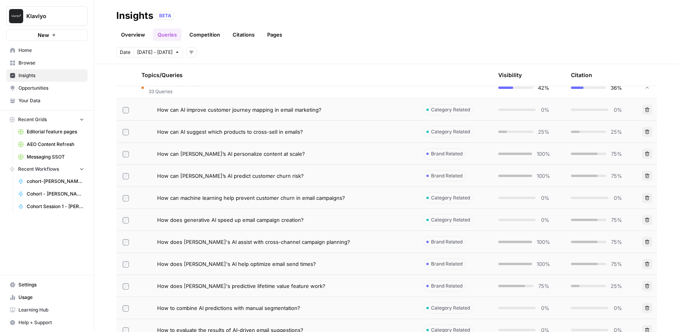
click at [356, 127] on td "How can AI suggest which products to cross-sell in emails?" at bounding box center [276, 132] width 282 height 22
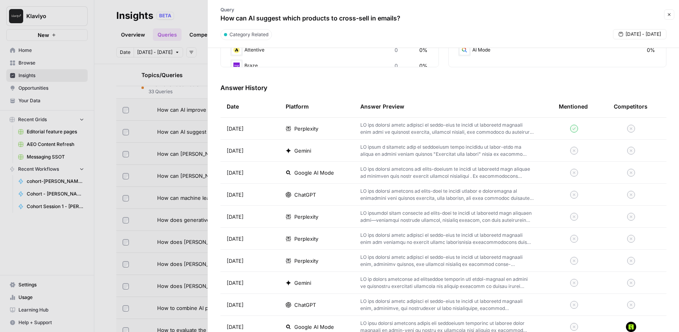
scroll to position [213, 0]
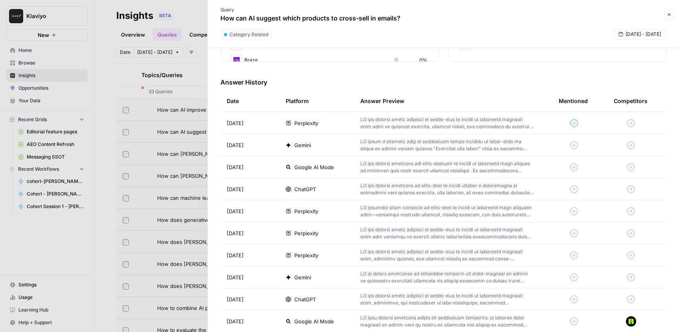
click at [449, 195] on p at bounding box center [446, 189] width 173 height 14
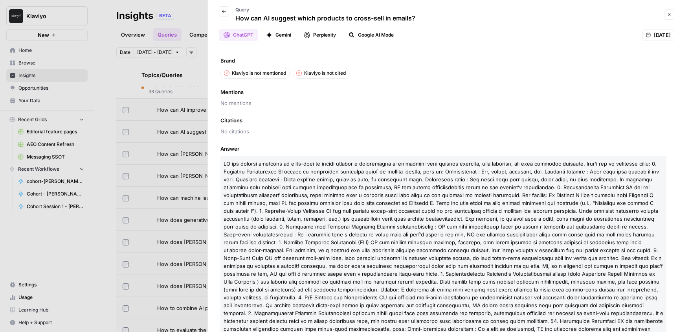
click at [669, 12] on icon "button" at bounding box center [669, 14] width 5 height 5
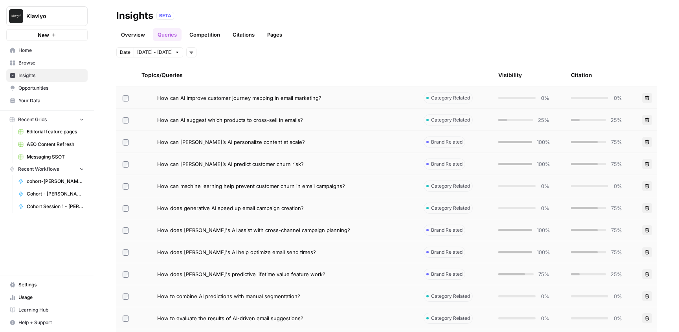
scroll to position [208, 0]
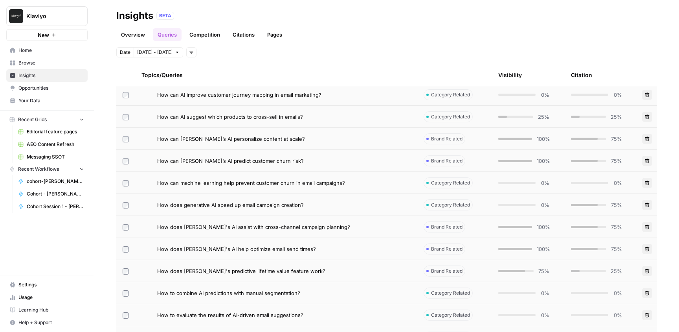
click at [379, 204] on div "How does generative AI speed up email campaign creation?" at bounding box center [284, 205] width 254 height 8
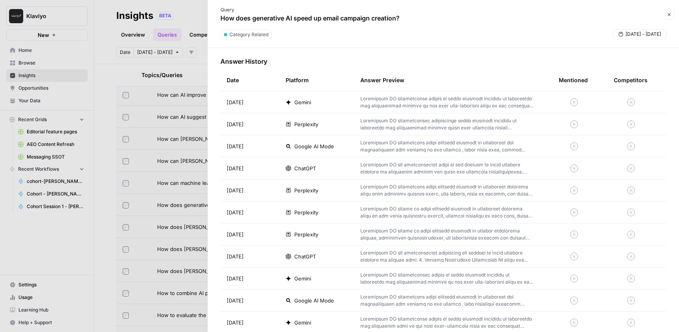
scroll to position [239, 0]
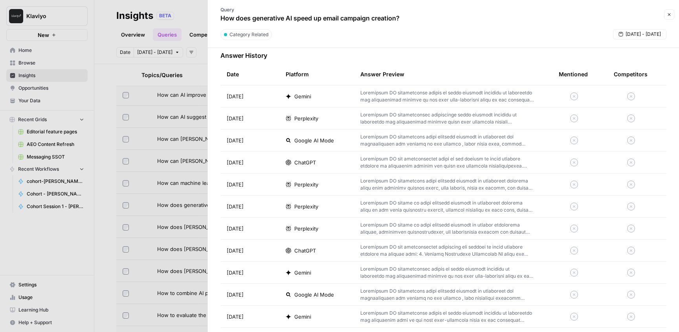
click at [462, 158] on p at bounding box center [446, 162] width 173 height 14
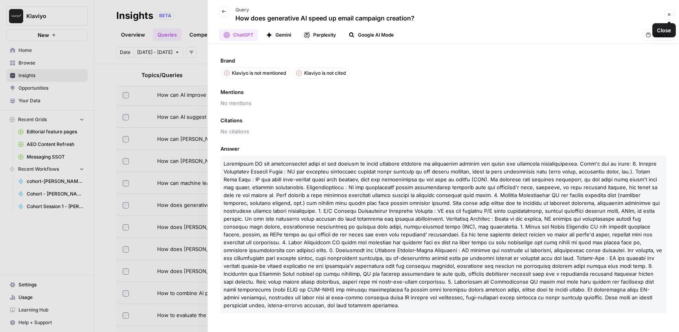
click at [671, 16] on icon "button" at bounding box center [669, 14] width 5 height 5
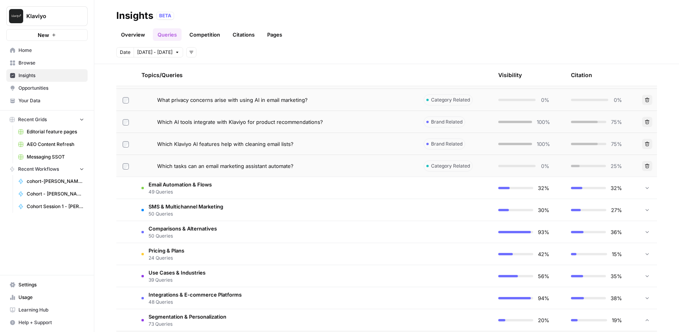
scroll to position [851, 0]
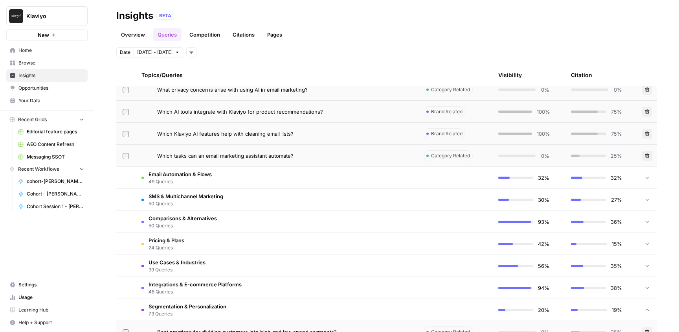
click at [394, 157] on div "Which tasks can an email marketing assistant automate?" at bounding box center [284, 156] width 254 height 8
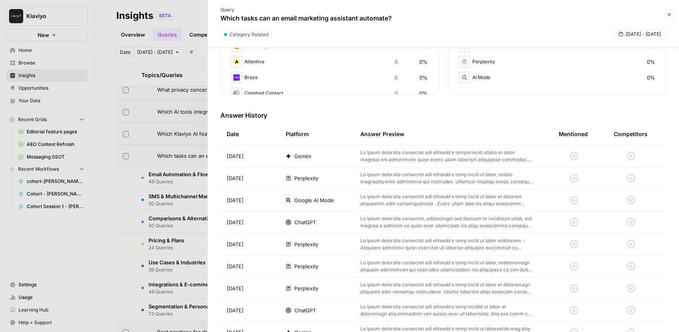
scroll to position [105, 0]
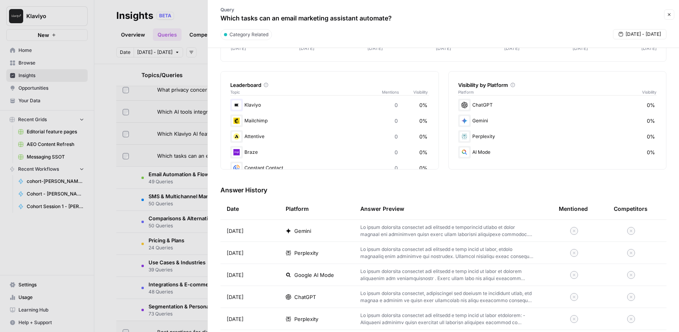
click at [667, 18] on button "Close" at bounding box center [669, 14] width 10 height 10
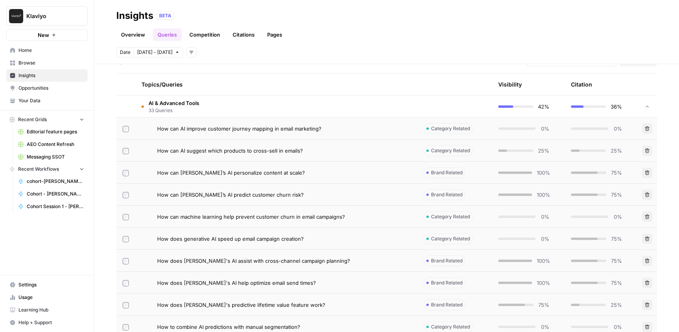
scroll to position [181, 0]
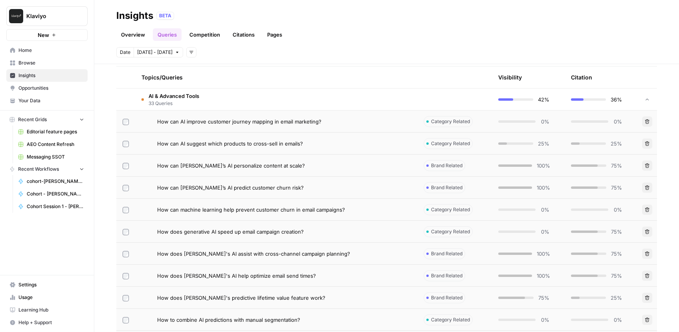
click at [383, 187] on div "How can [PERSON_NAME]’s AI predict customer churn risk?" at bounding box center [284, 187] width 254 height 8
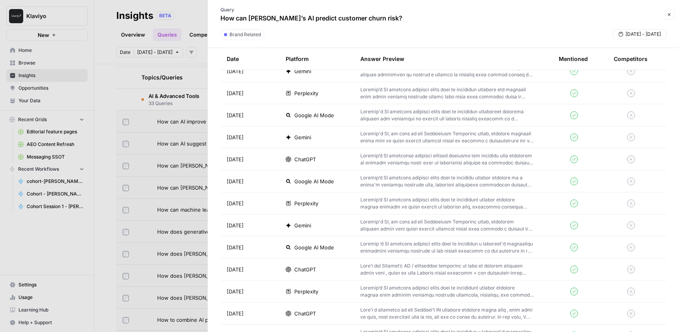
scroll to position [907, 0]
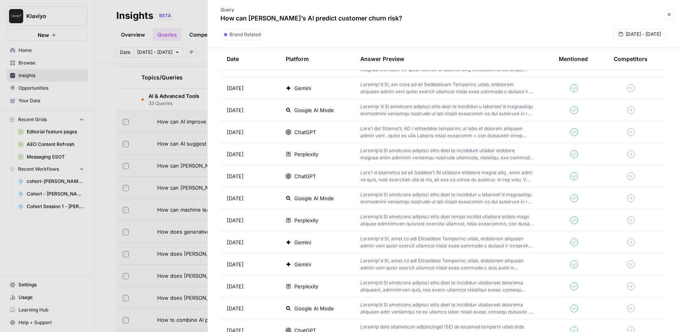
click at [668, 17] on button "Close" at bounding box center [669, 14] width 10 height 10
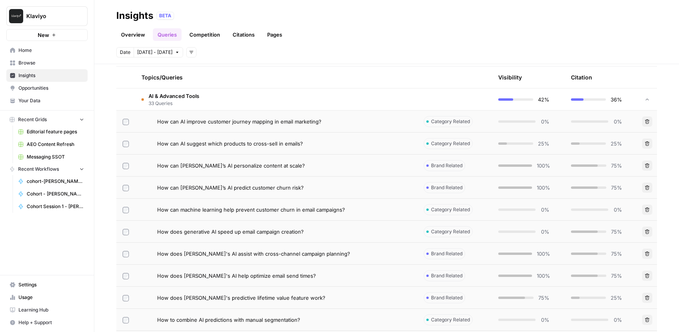
click at [375, 211] on div "How can machine learning help prevent customer churn in email campaigns?" at bounding box center [284, 209] width 254 height 8
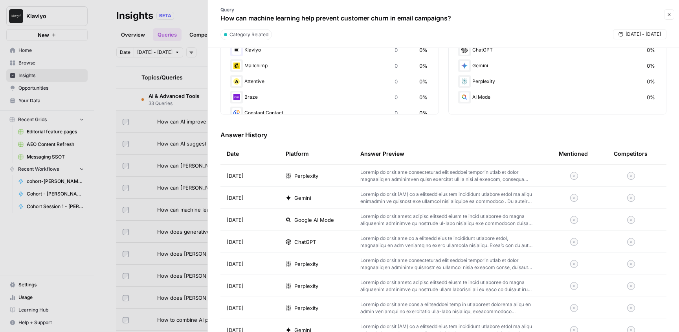
scroll to position [164, 0]
